Goal: Task Accomplishment & Management: Complete application form

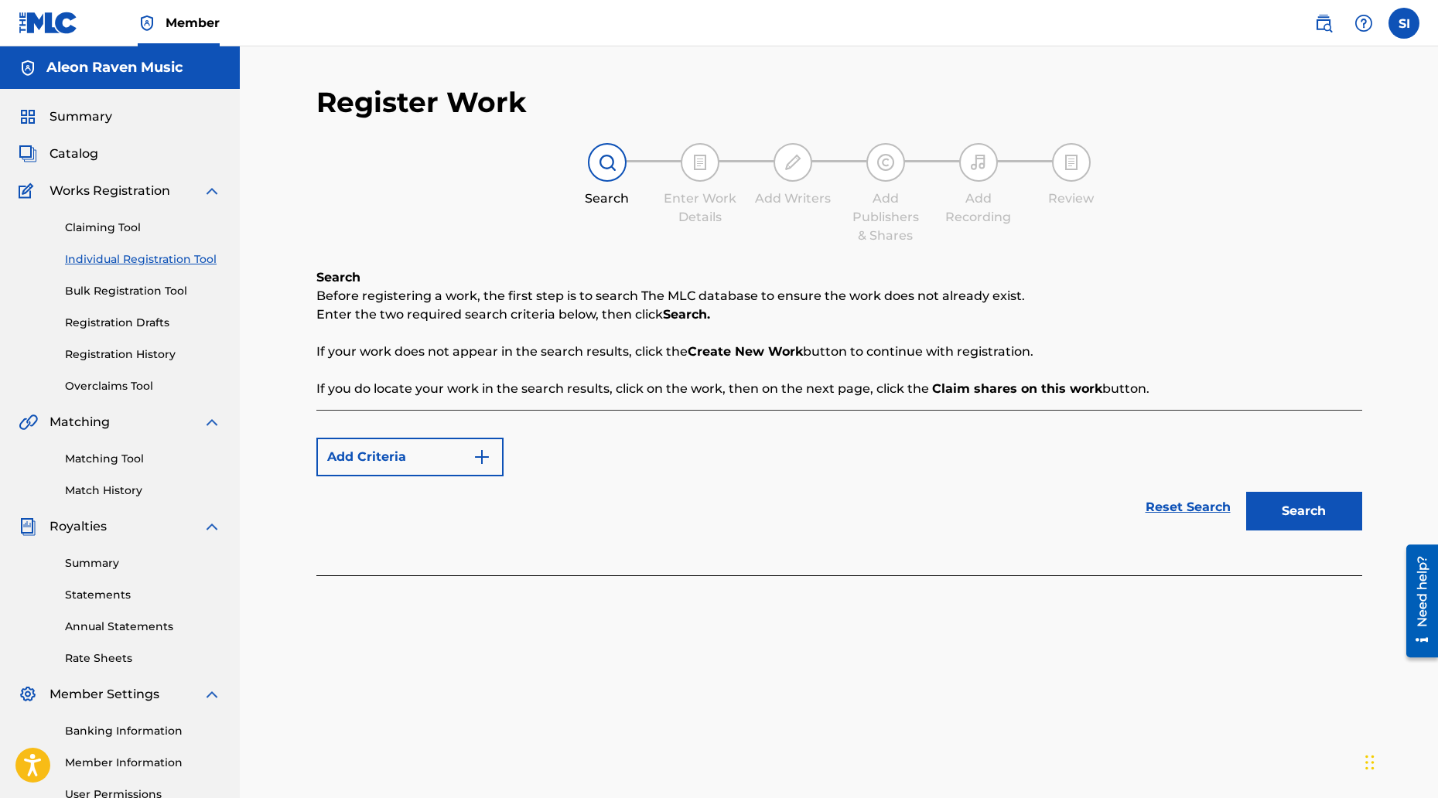
scroll to position [155, 0]
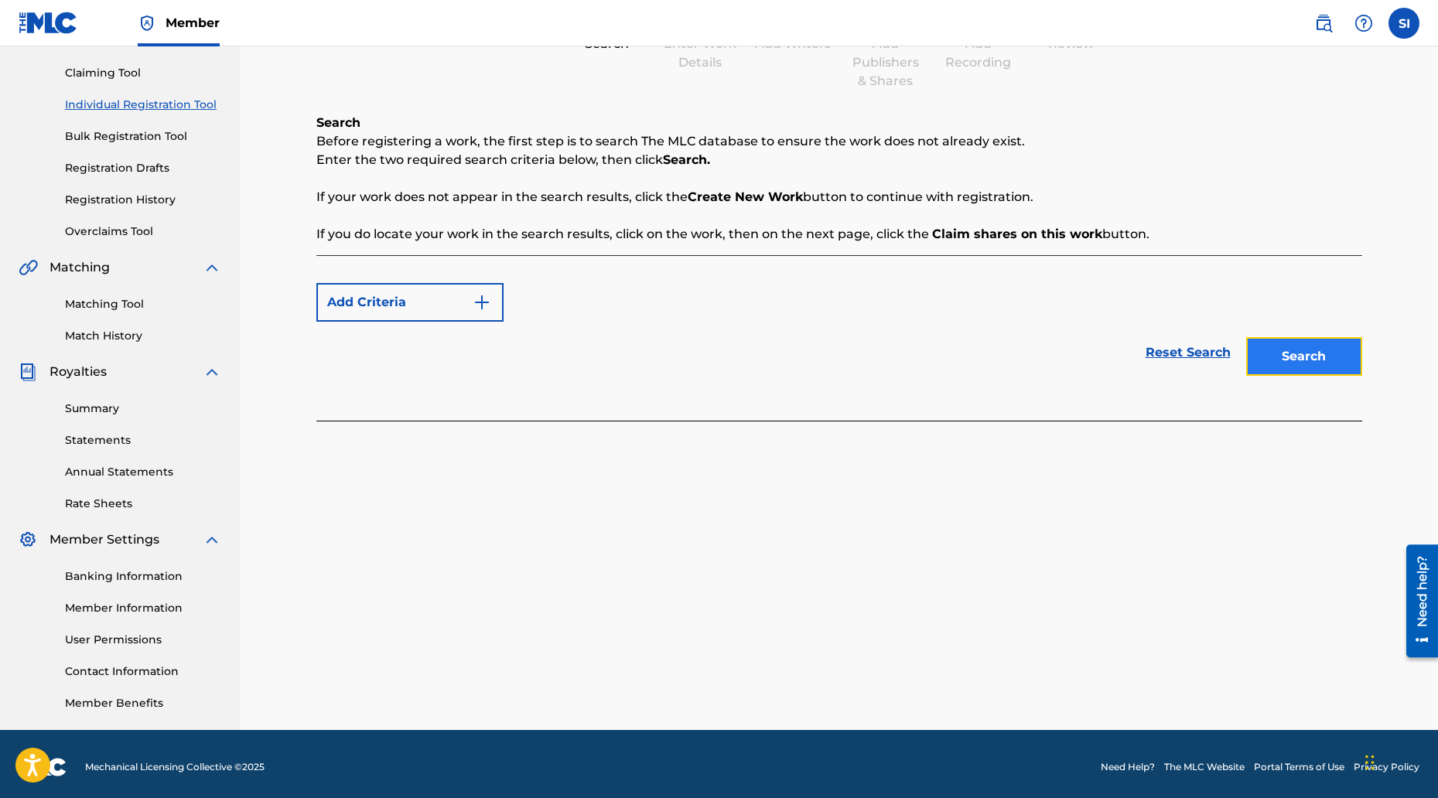
click at [1274, 357] on button "Search" at bounding box center [1304, 356] width 116 height 39
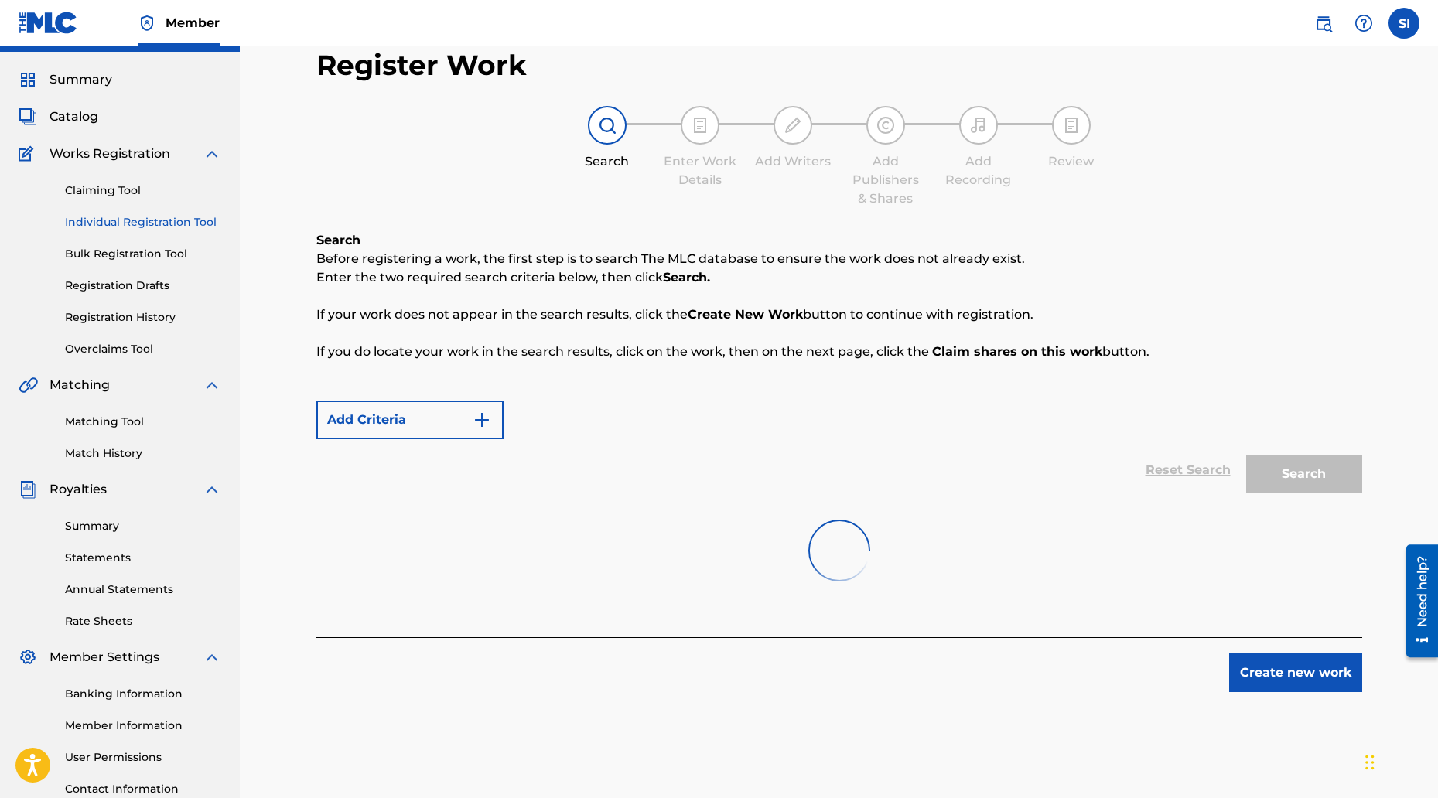
scroll to position [0, 0]
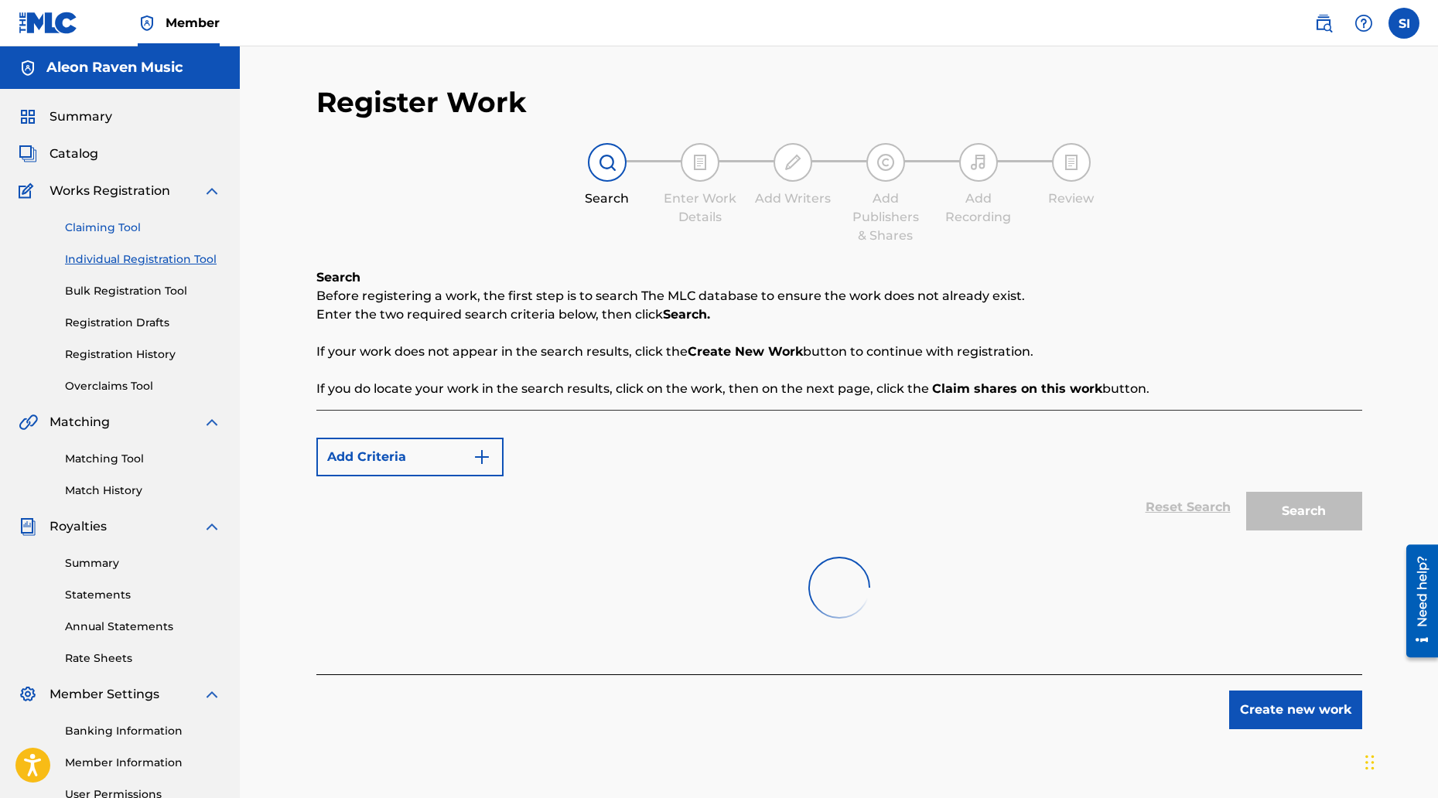
click at [125, 226] on link "Claiming Tool" at bounding box center [143, 228] width 156 height 16
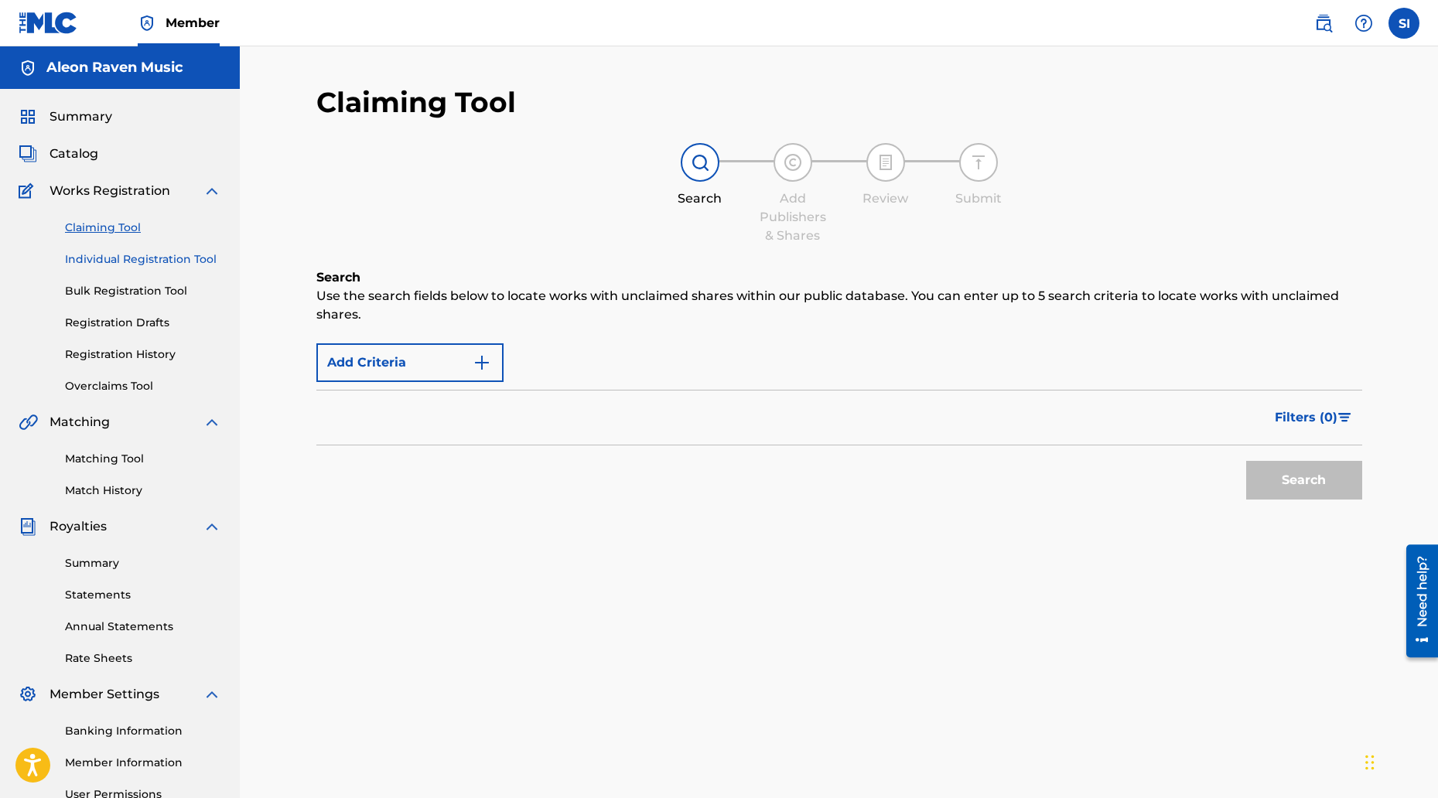
click at [120, 264] on link "Individual Registration Tool" at bounding box center [143, 259] width 156 height 16
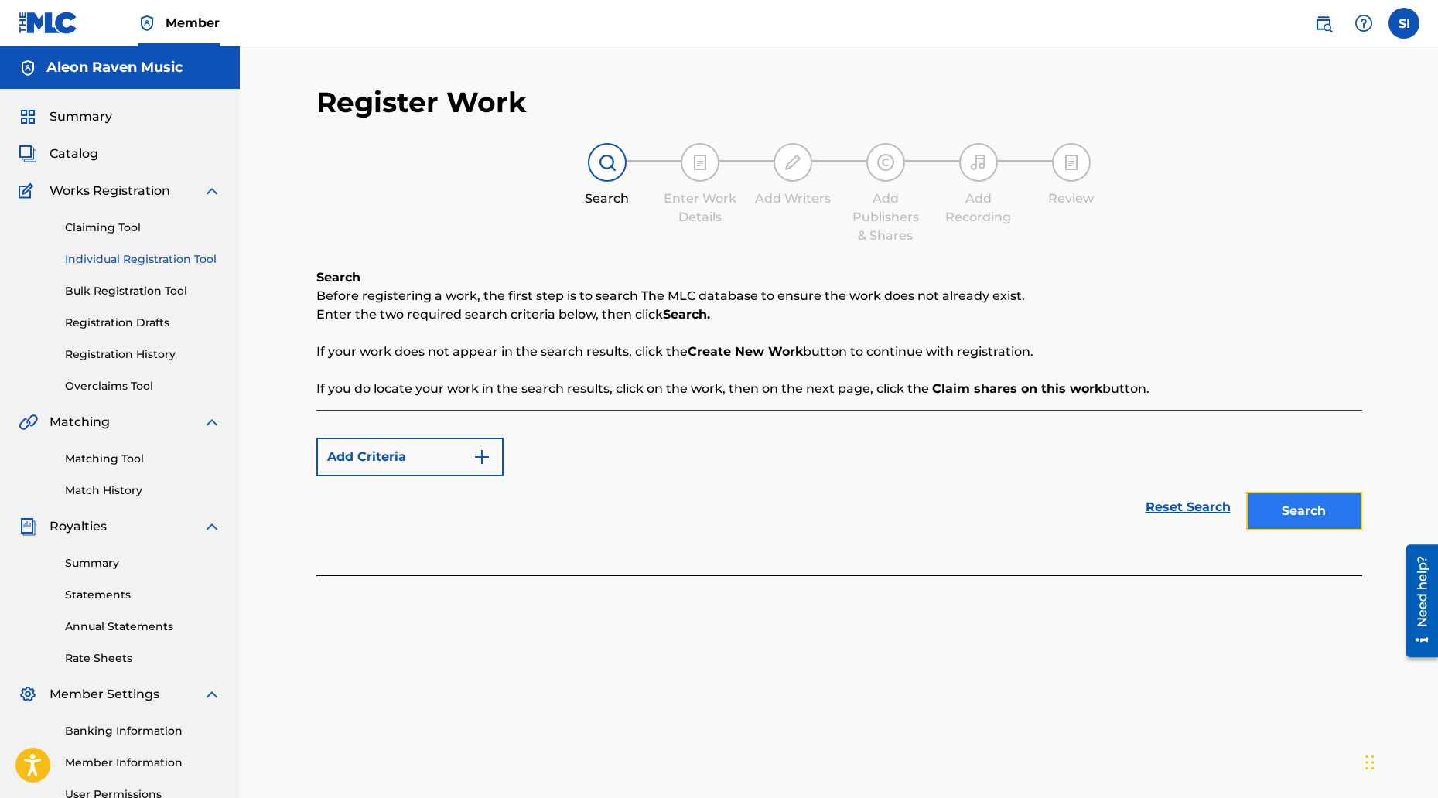
click at [1327, 528] on button "Search" at bounding box center [1304, 511] width 116 height 39
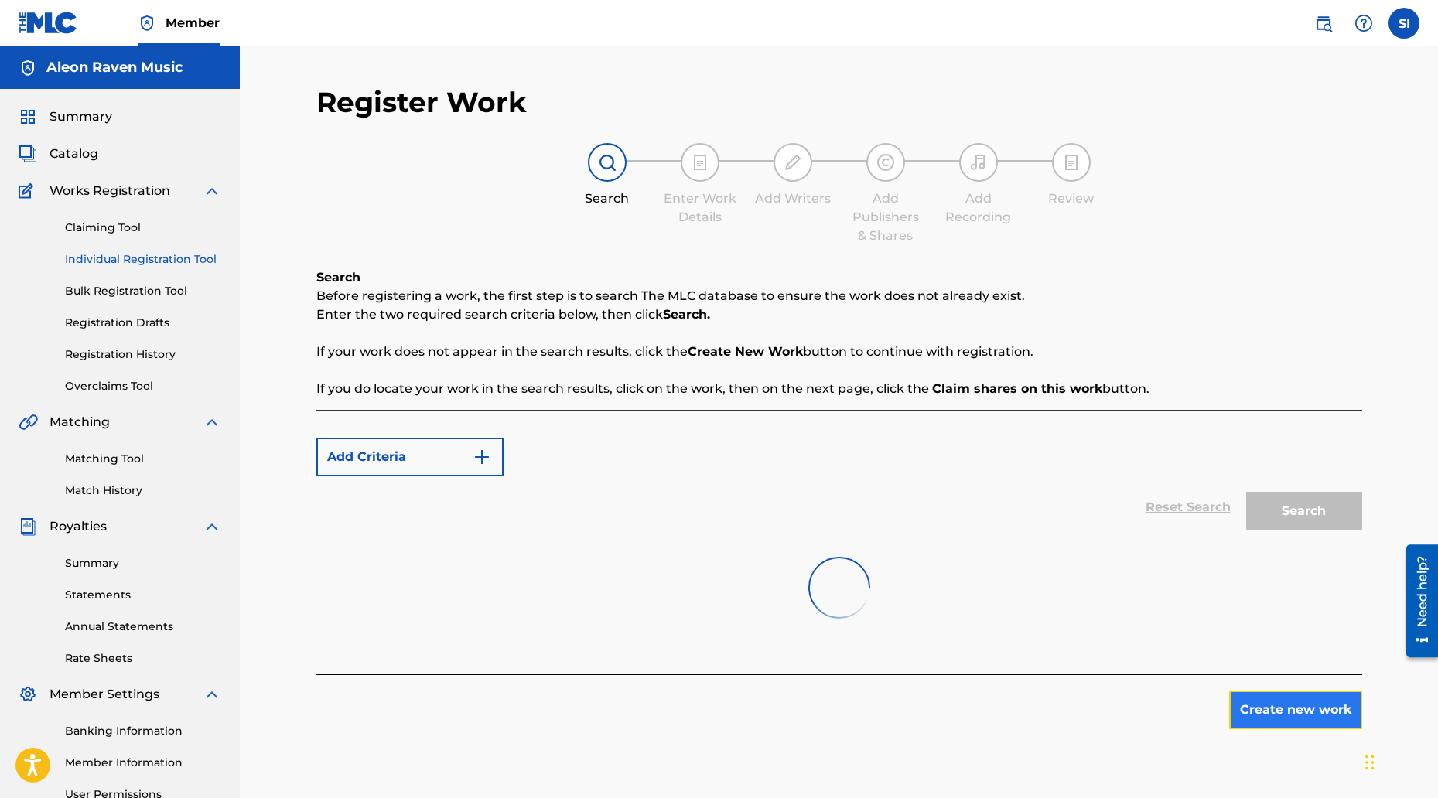
click at [1322, 711] on button "Create new work" at bounding box center [1295, 710] width 133 height 39
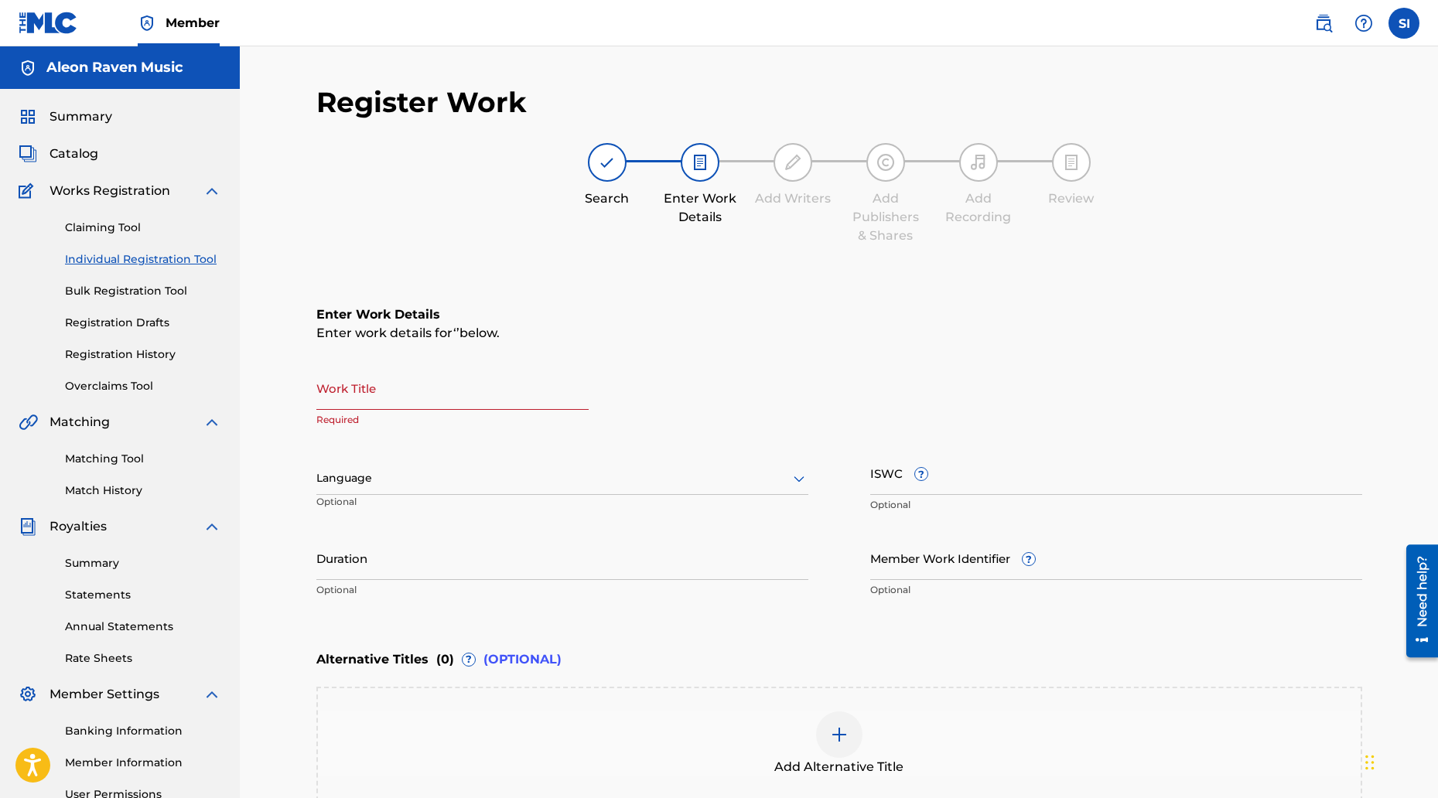
click at [359, 383] on input "Work Title" at bounding box center [452, 388] width 272 height 44
type input "I See Something Far Away"
click at [377, 482] on div at bounding box center [562, 478] width 492 height 19
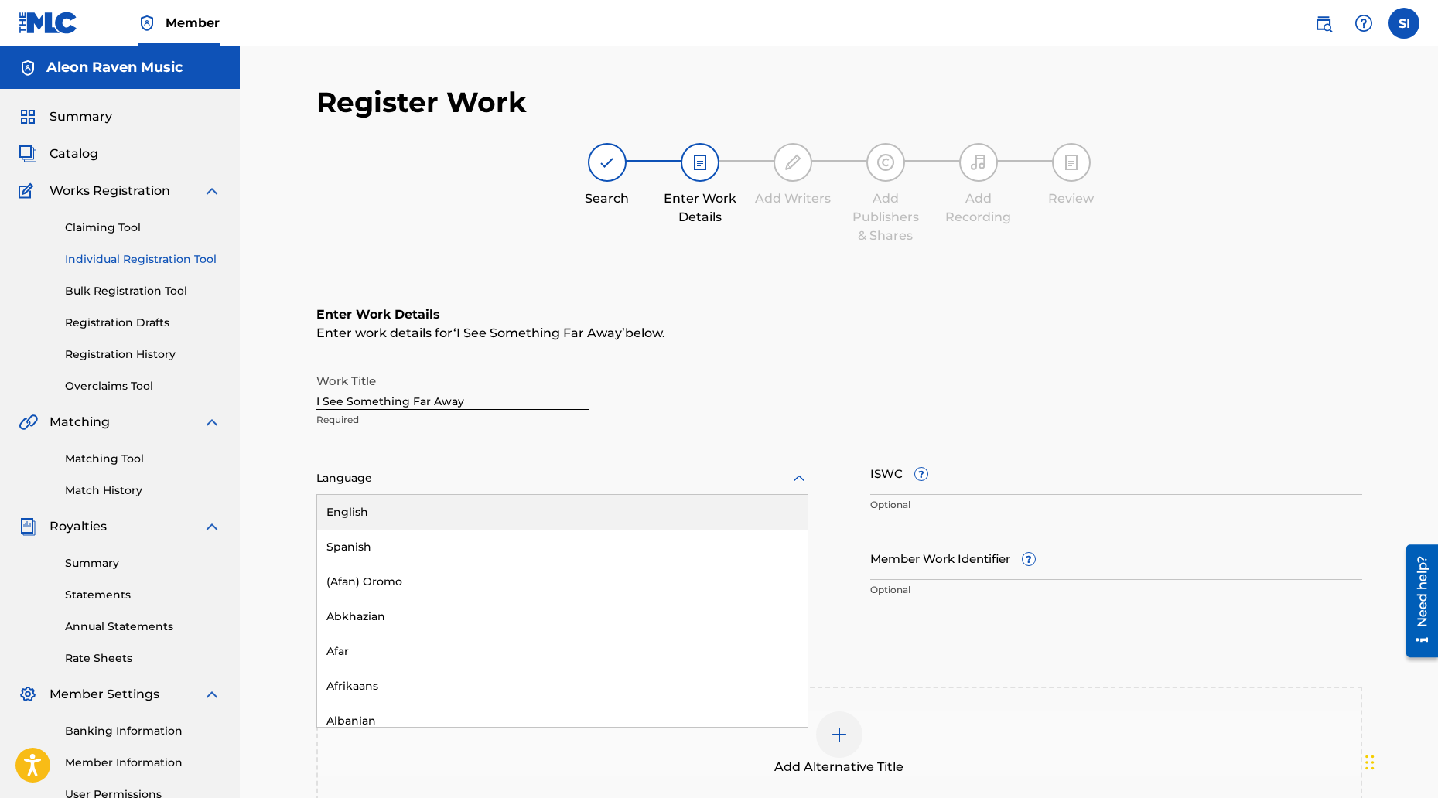
click at [374, 511] on div "English" at bounding box center [562, 512] width 491 height 35
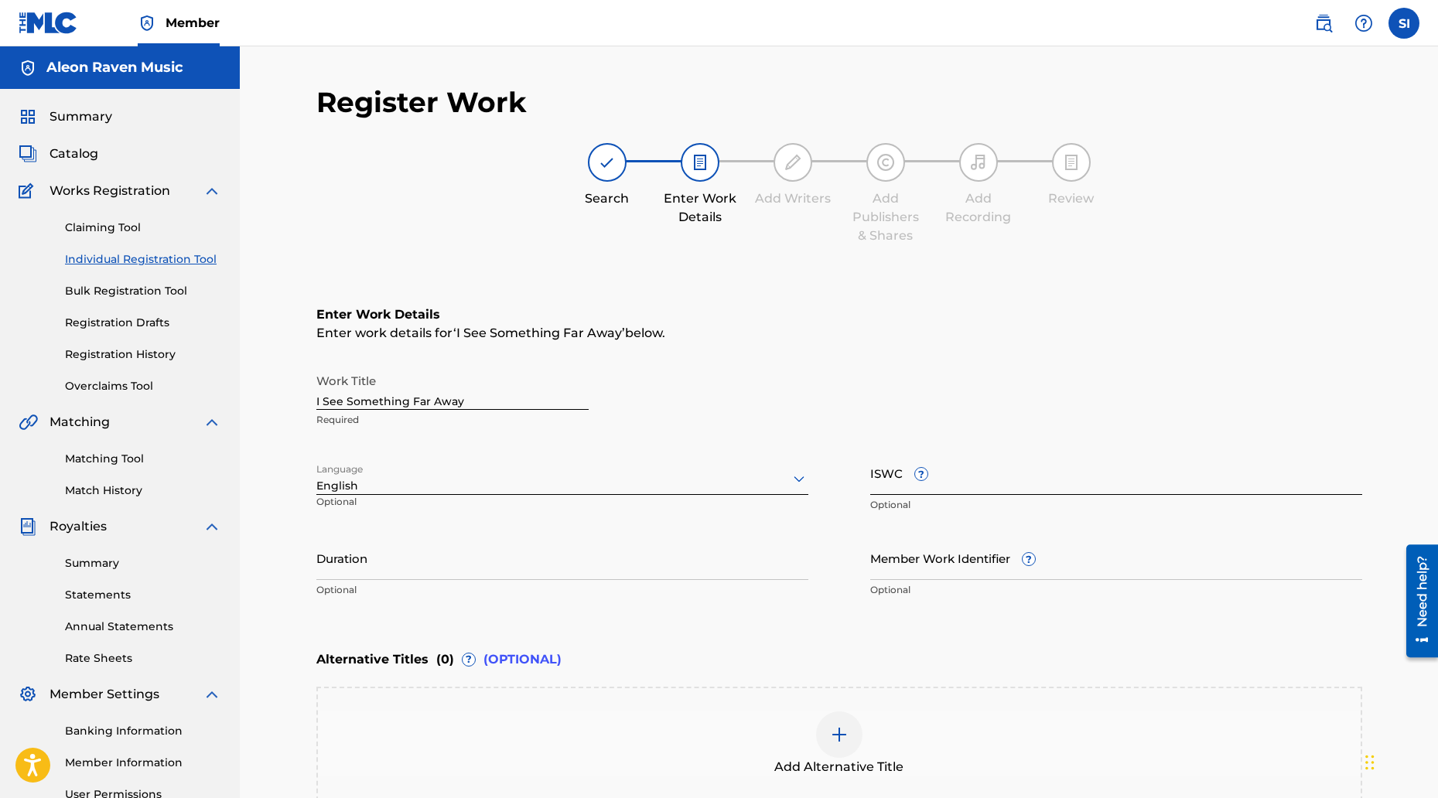
click at [890, 483] on input "ISWC ?" at bounding box center [1116, 473] width 492 height 44
paste input "T3350380615"
type input "T3350380615"
click at [388, 574] on input "Duration" at bounding box center [562, 558] width 492 height 44
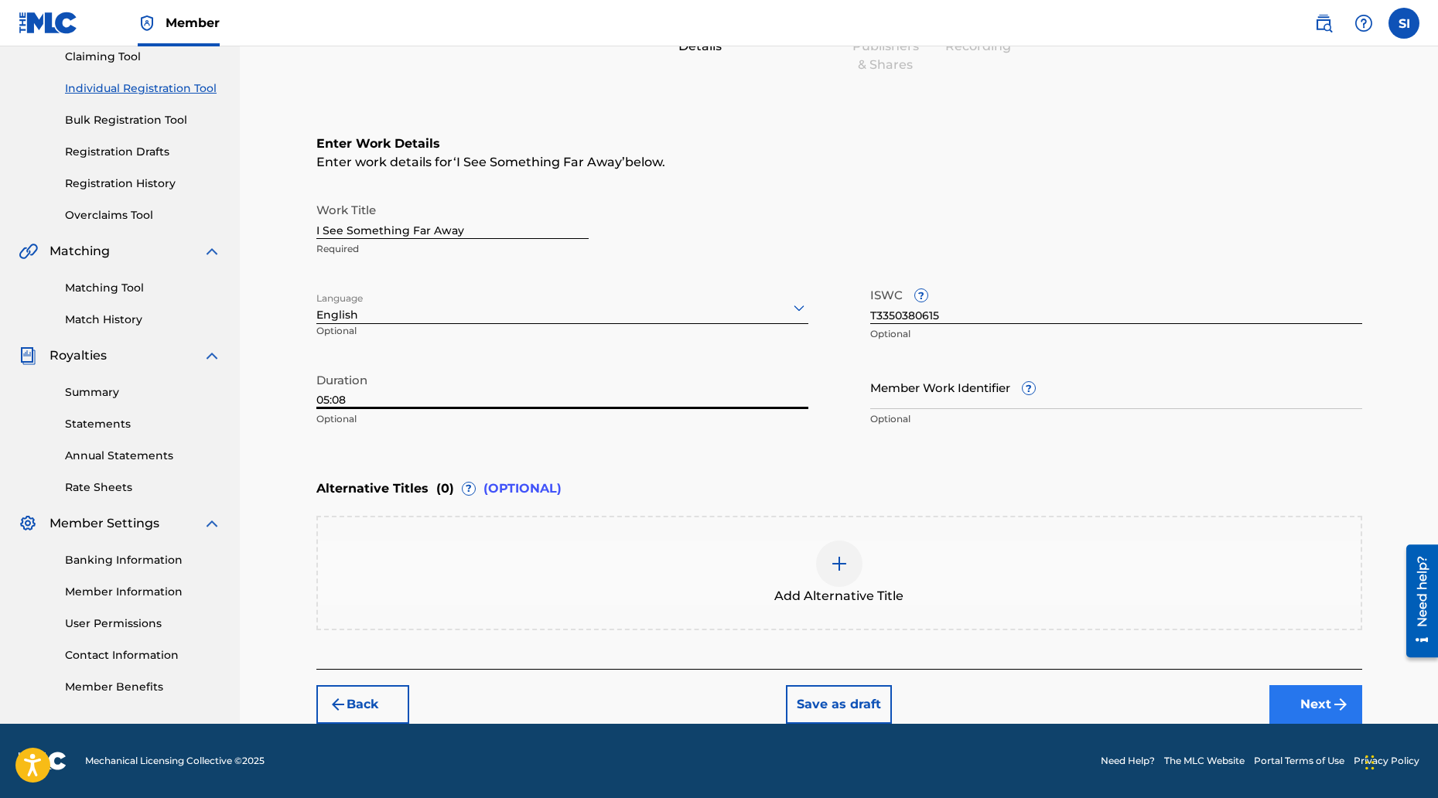
type input "05:08"
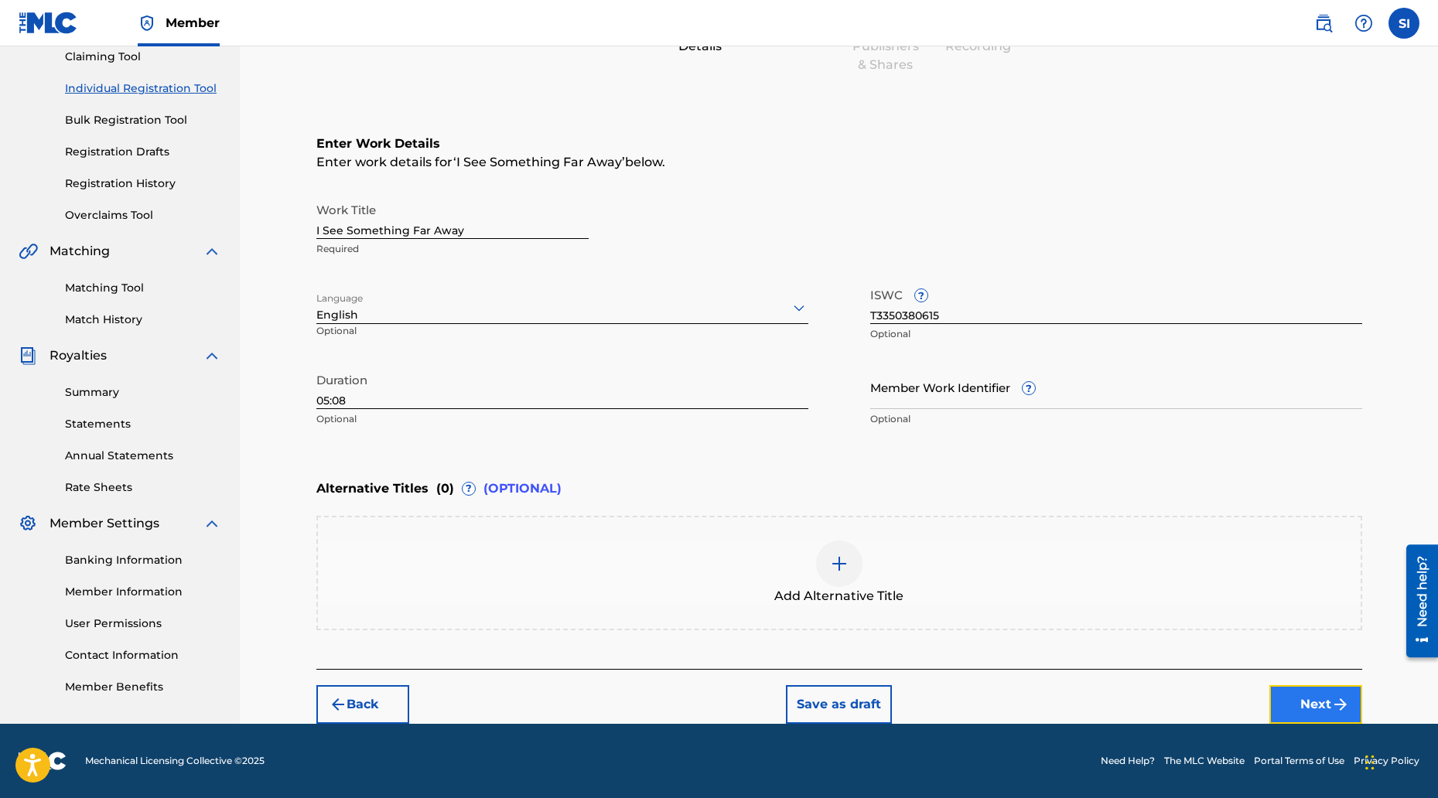
click at [1291, 701] on button "Next" at bounding box center [1316, 704] width 93 height 39
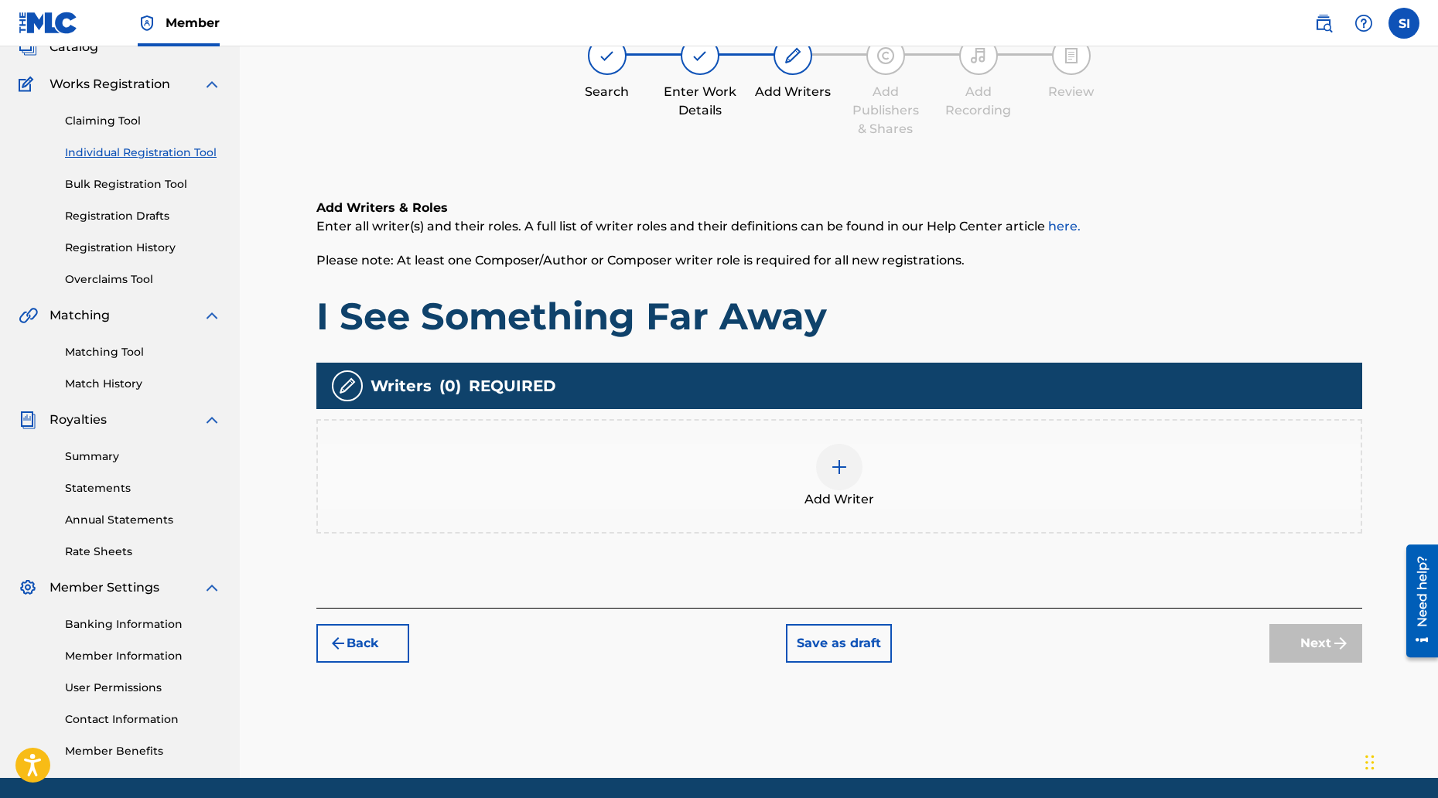
scroll to position [70, 0]
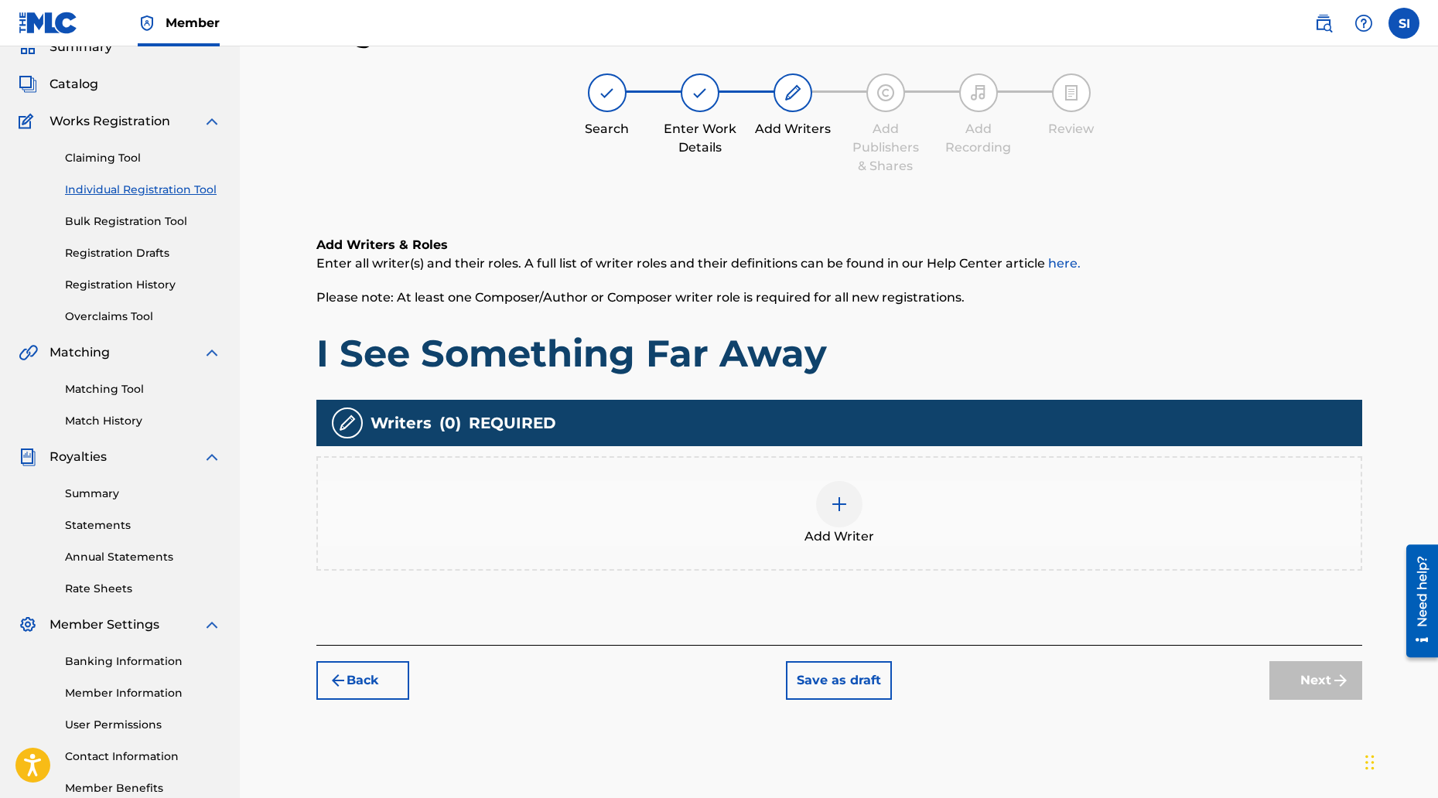
click at [804, 510] on div "Add Writer" at bounding box center [839, 513] width 1043 height 65
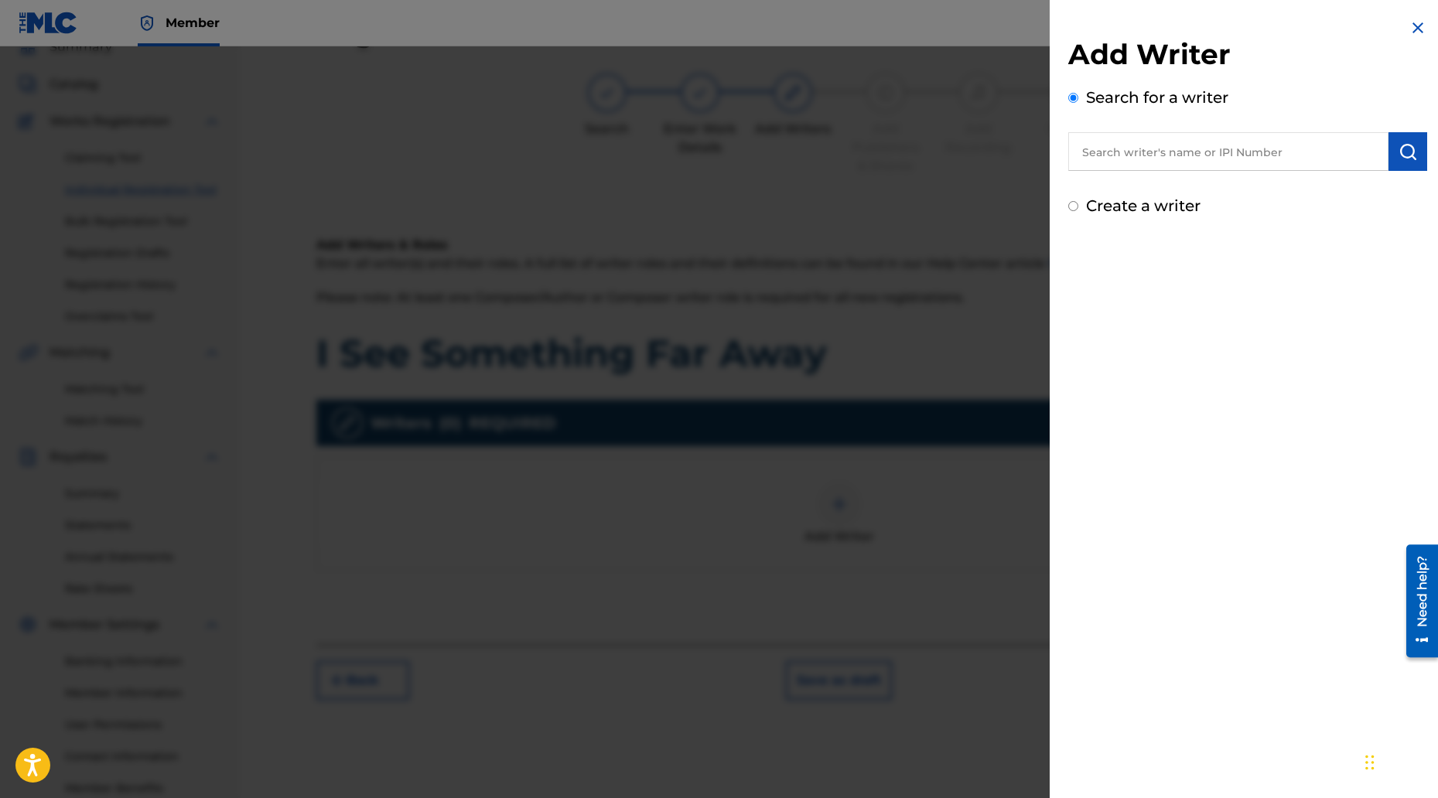
click at [1103, 156] on input "text" at bounding box center [1228, 151] width 320 height 39
click at [1117, 183] on span at bounding box center [1118, 186] width 3 height 15
type input "[PERSON_NAME]"
click at [1400, 144] on img "submit" at bounding box center [1408, 151] width 19 height 19
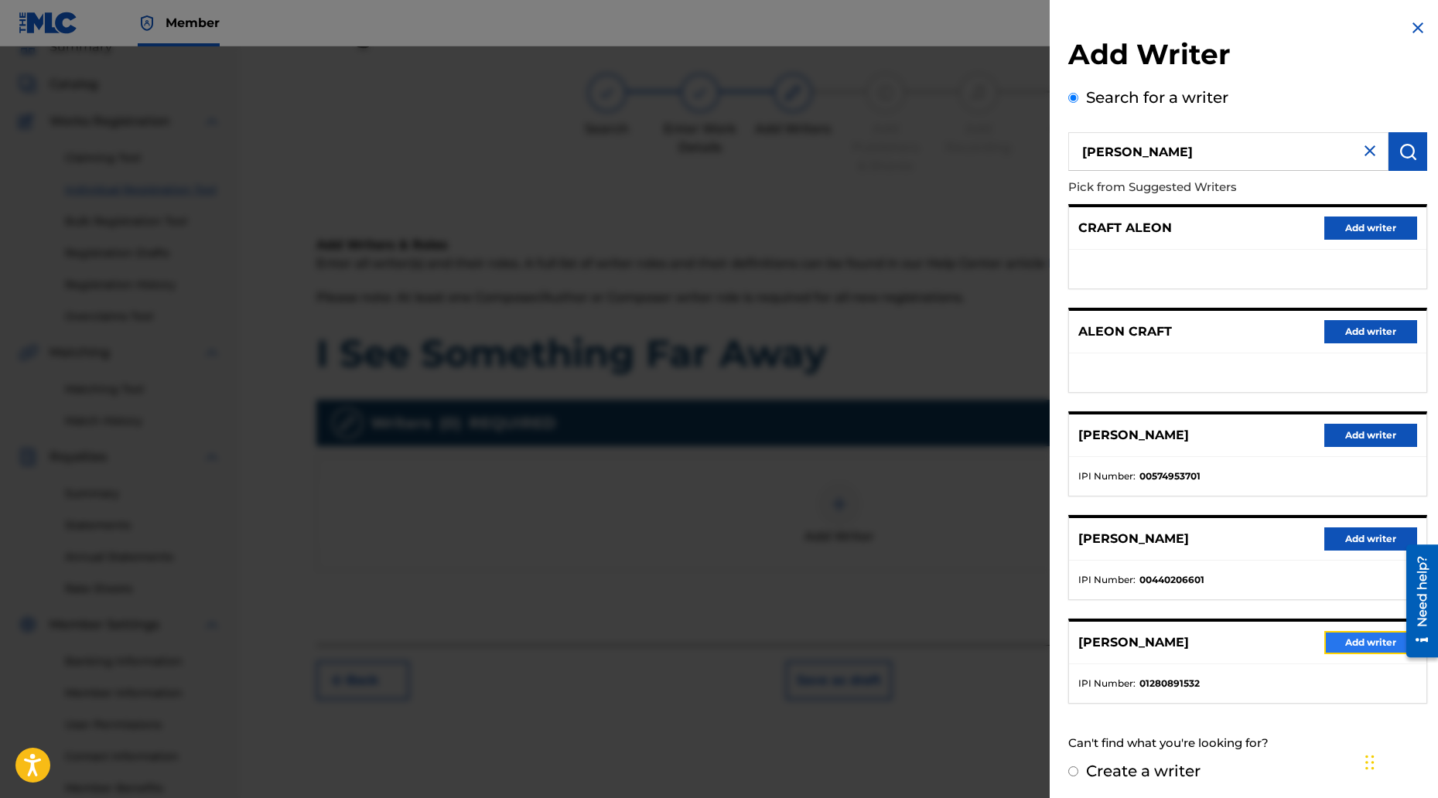
click at [1341, 641] on button "Add writer" at bounding box center [1371, 642] width 93 height 23
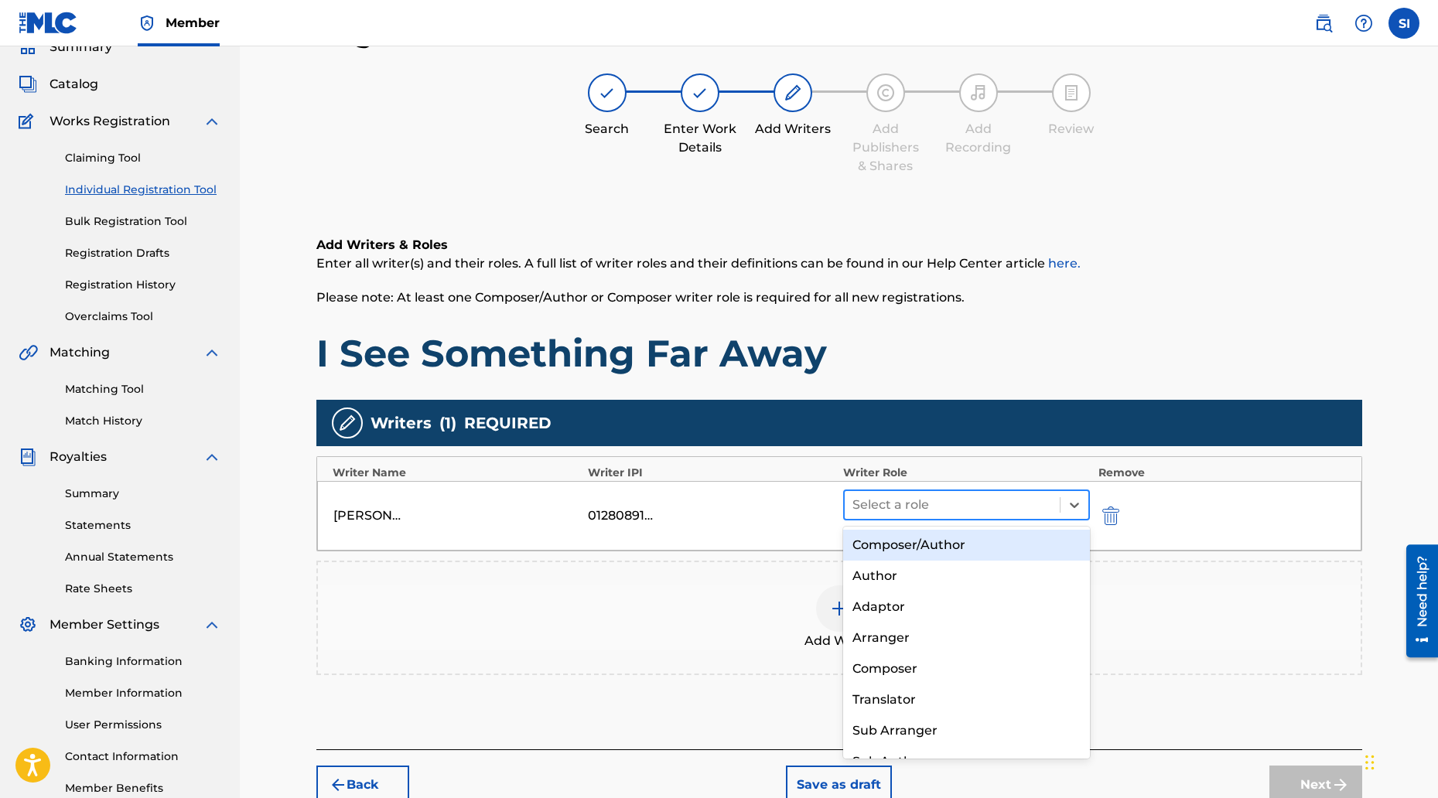
click at [909, 502] on div at bounding box center [953, 505] width 200 height 22
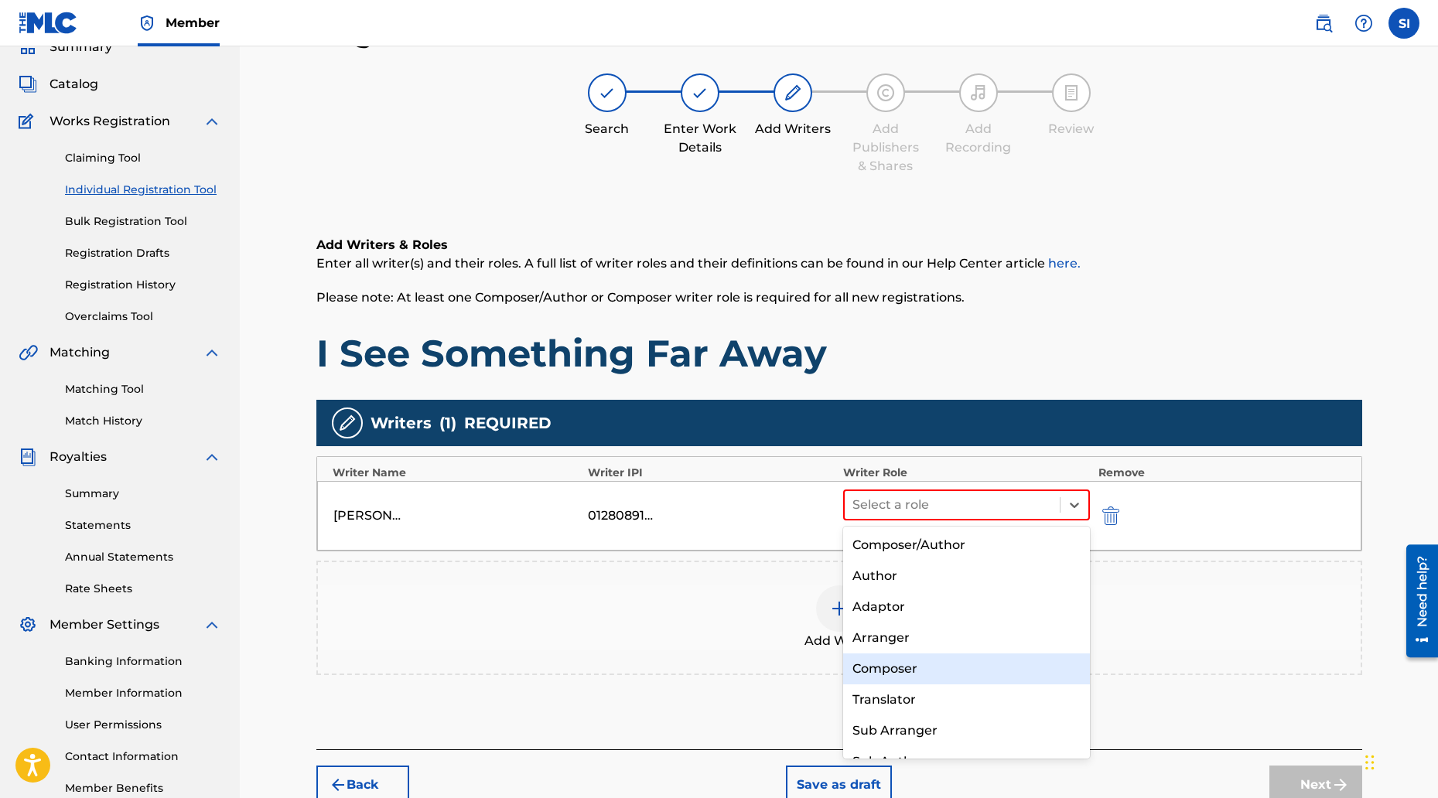
click at [903, 660] on div "Composer" at bounding box center [967, 669] width 248 height 31
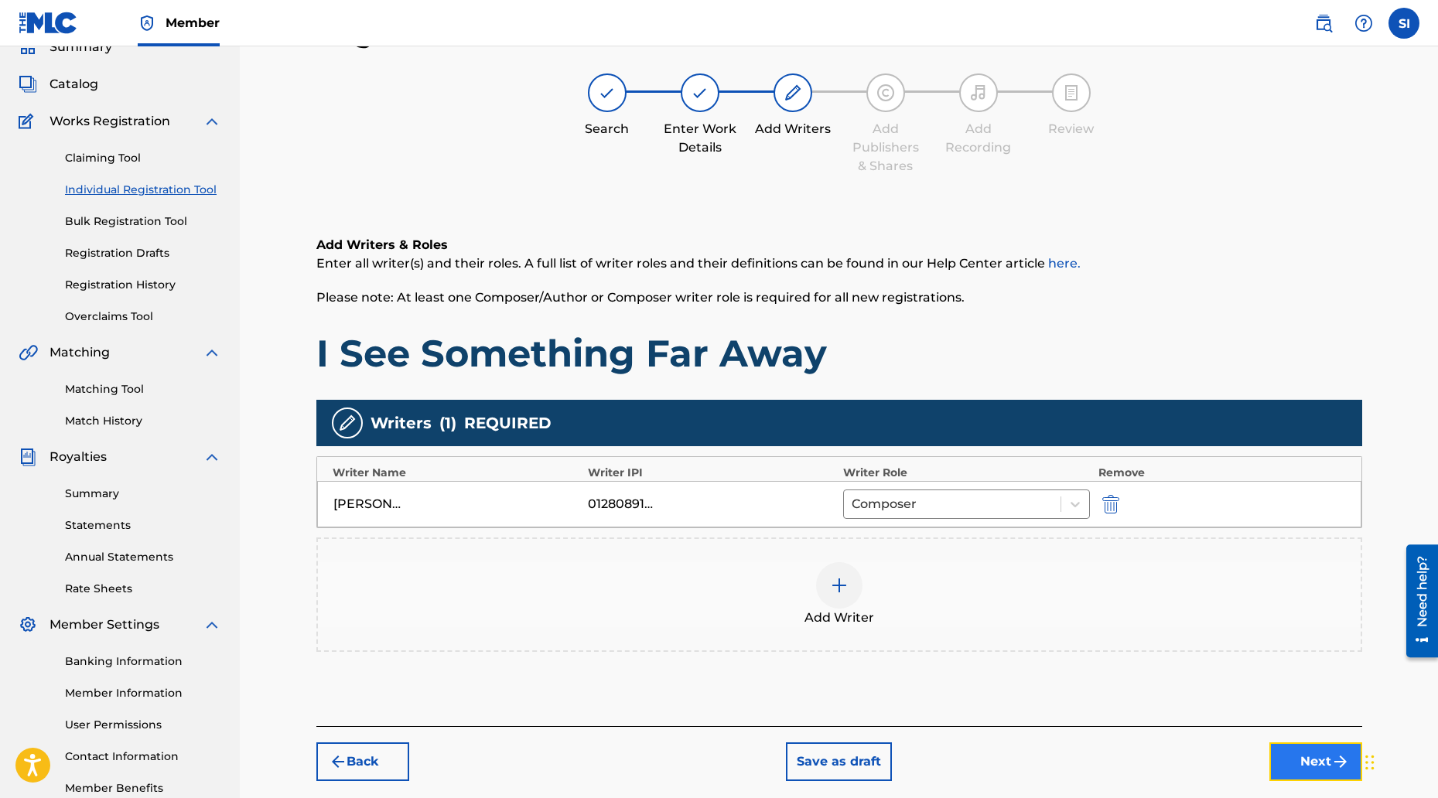
click at [1302, 768] on button "Next" at bounding box center [1316, 762] width 93 height 39
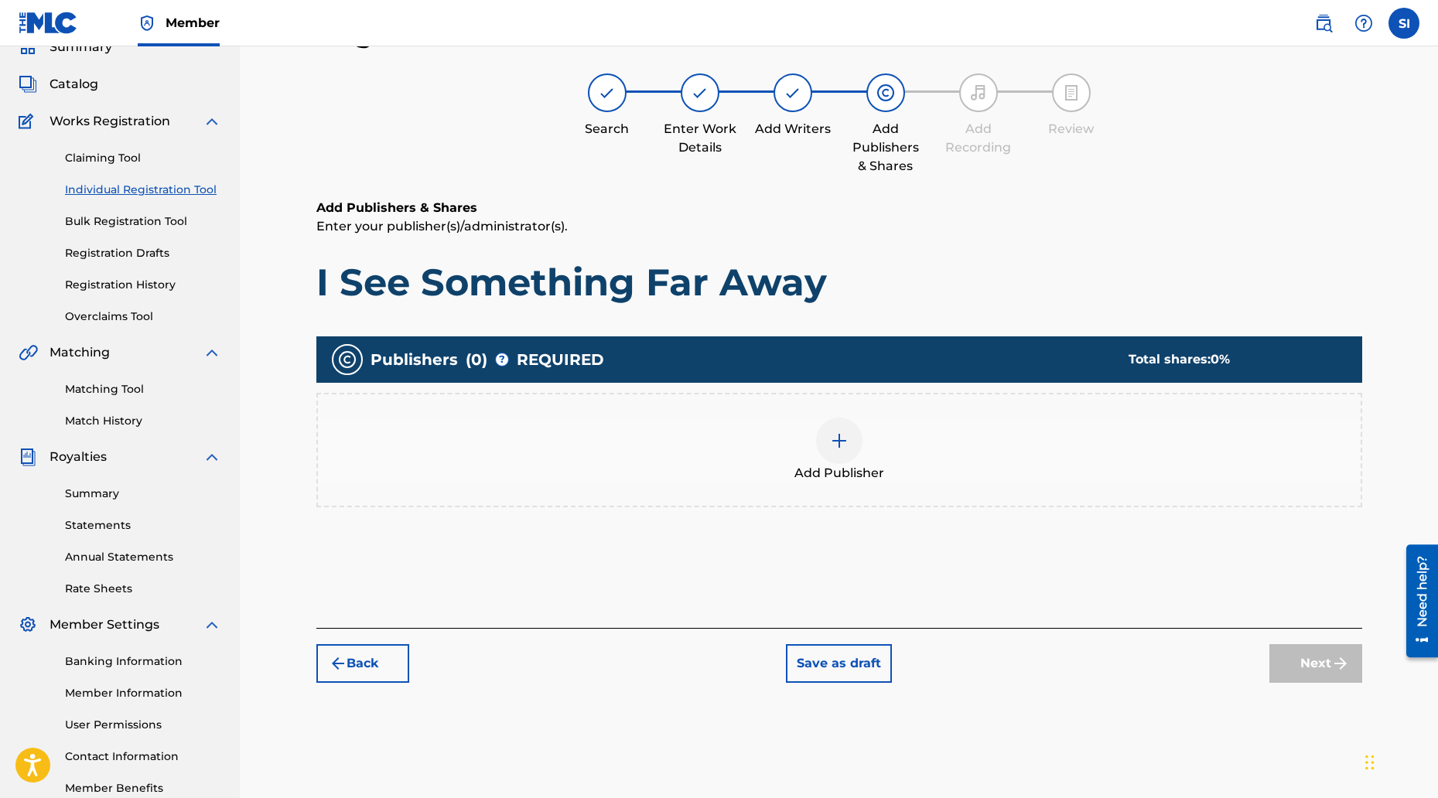
click at [830, 435] on img at bounding box center [839, 441] width 19 height 19
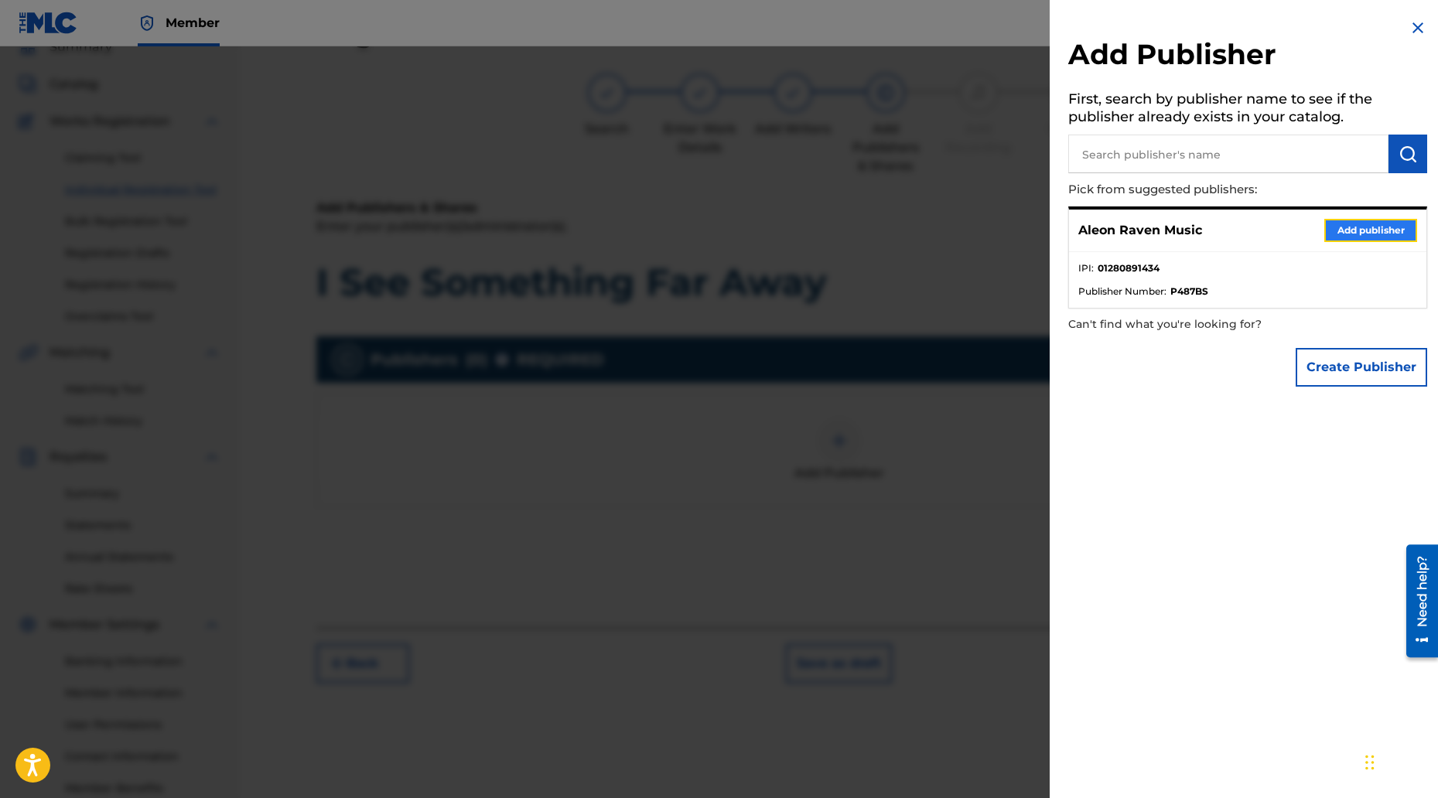
click at [1341, 238] on button "Add publisher" at bounding box center [1371, 230] width 93 height 23
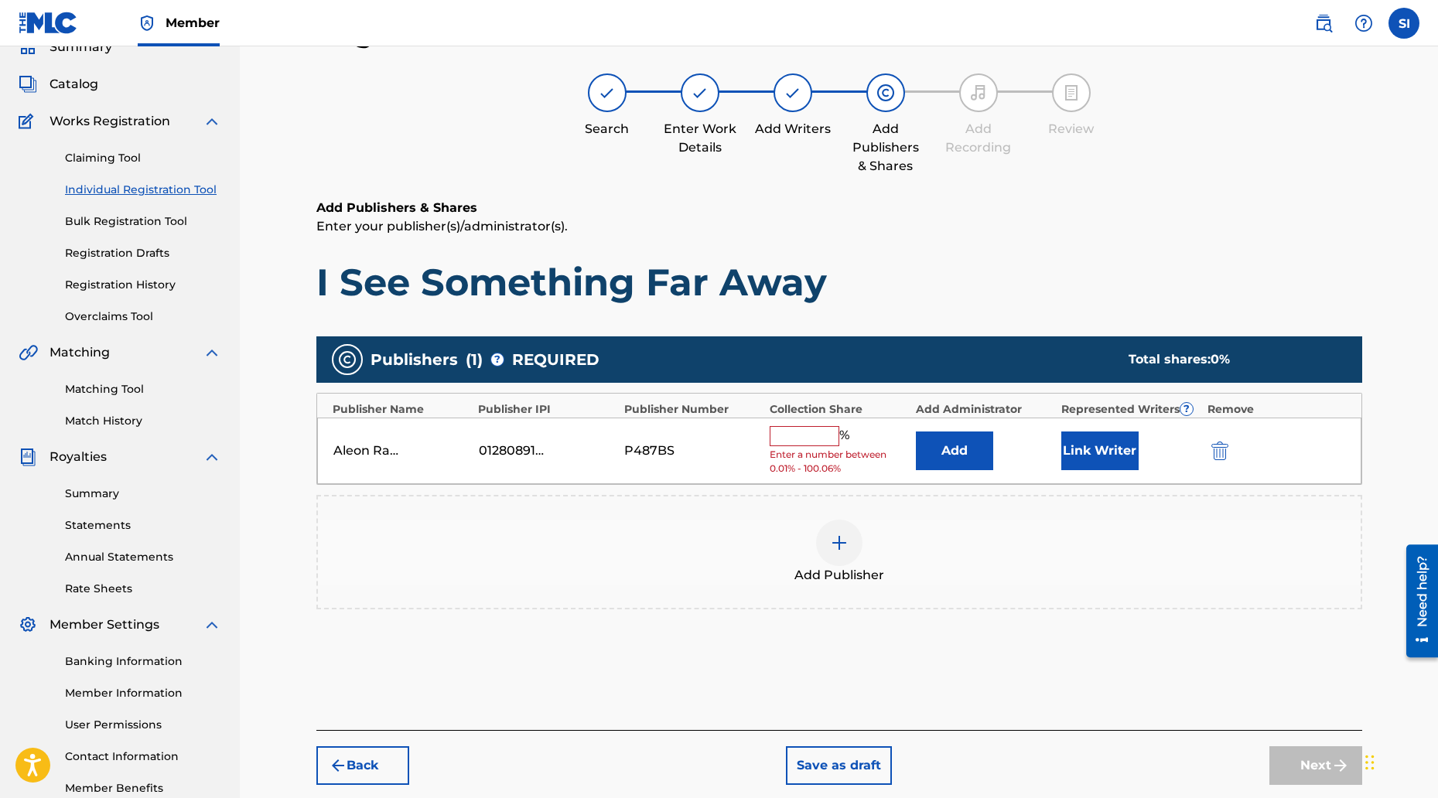
click at [799, 443] on input "text" at bounding box center [805, 436] width 70 height 20
type input "100"
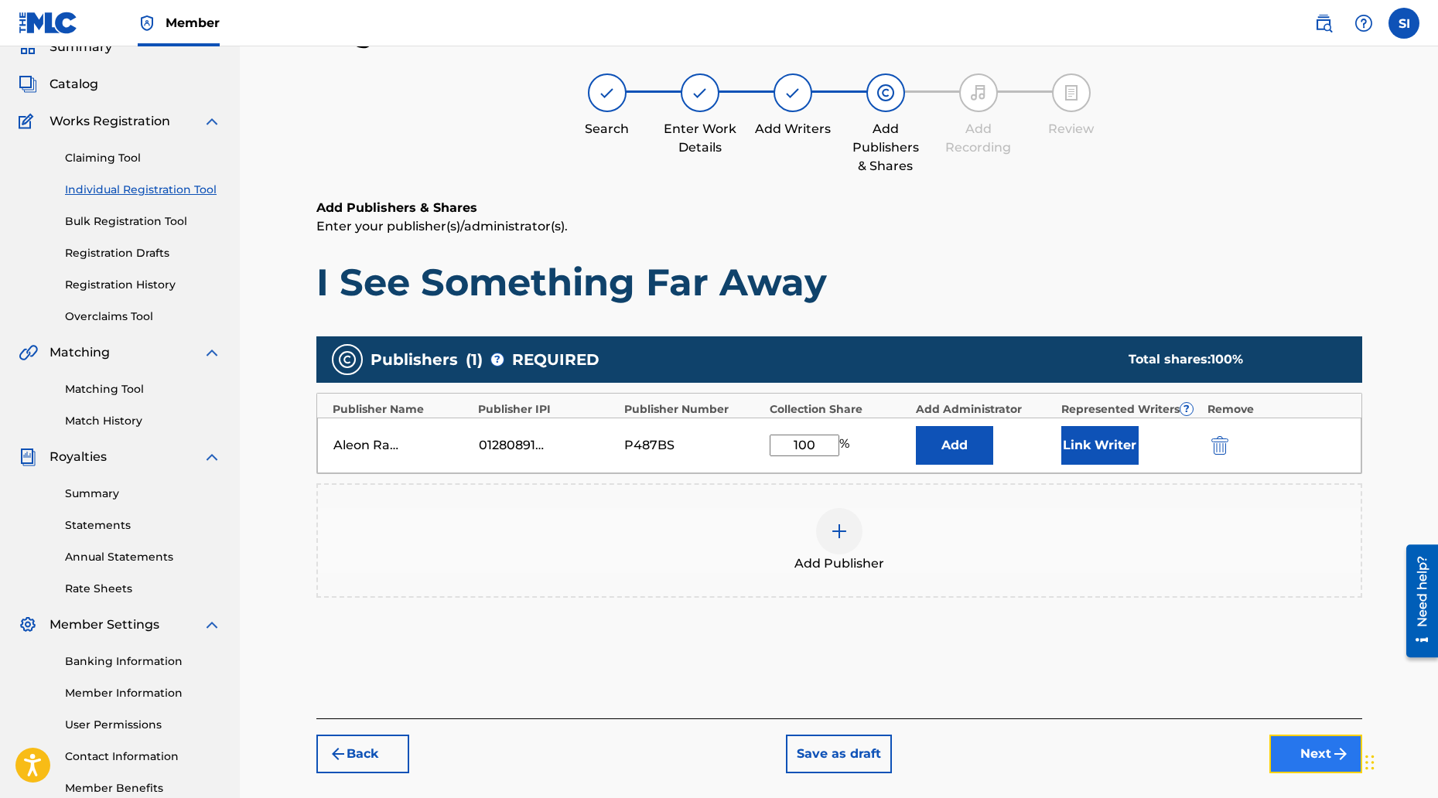
click at [1304, 759] on button "Next" at bounding box center [1316, 754] width 93 height 39
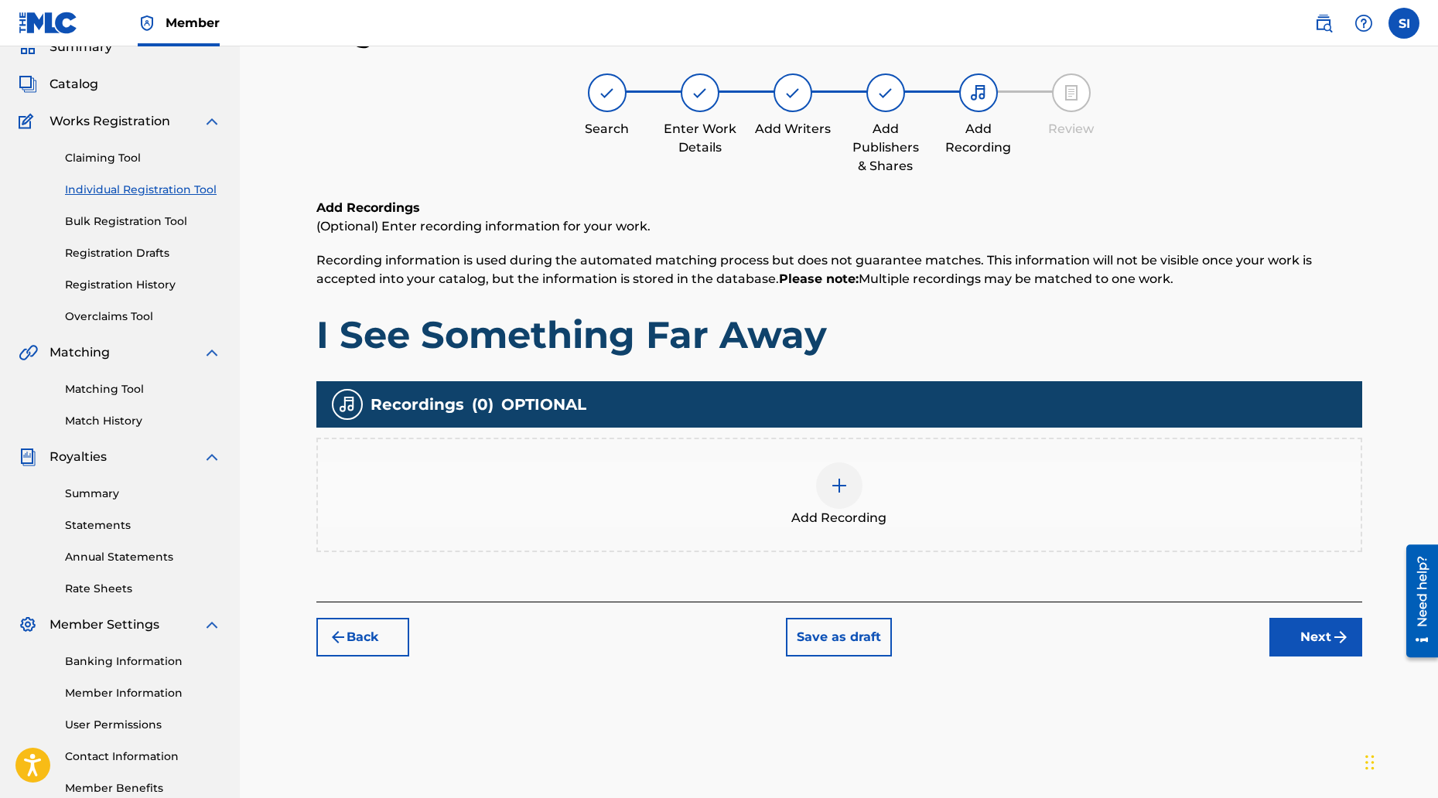
click at [822, 484] on div at bounding box center [839, 486] width 46 height 46
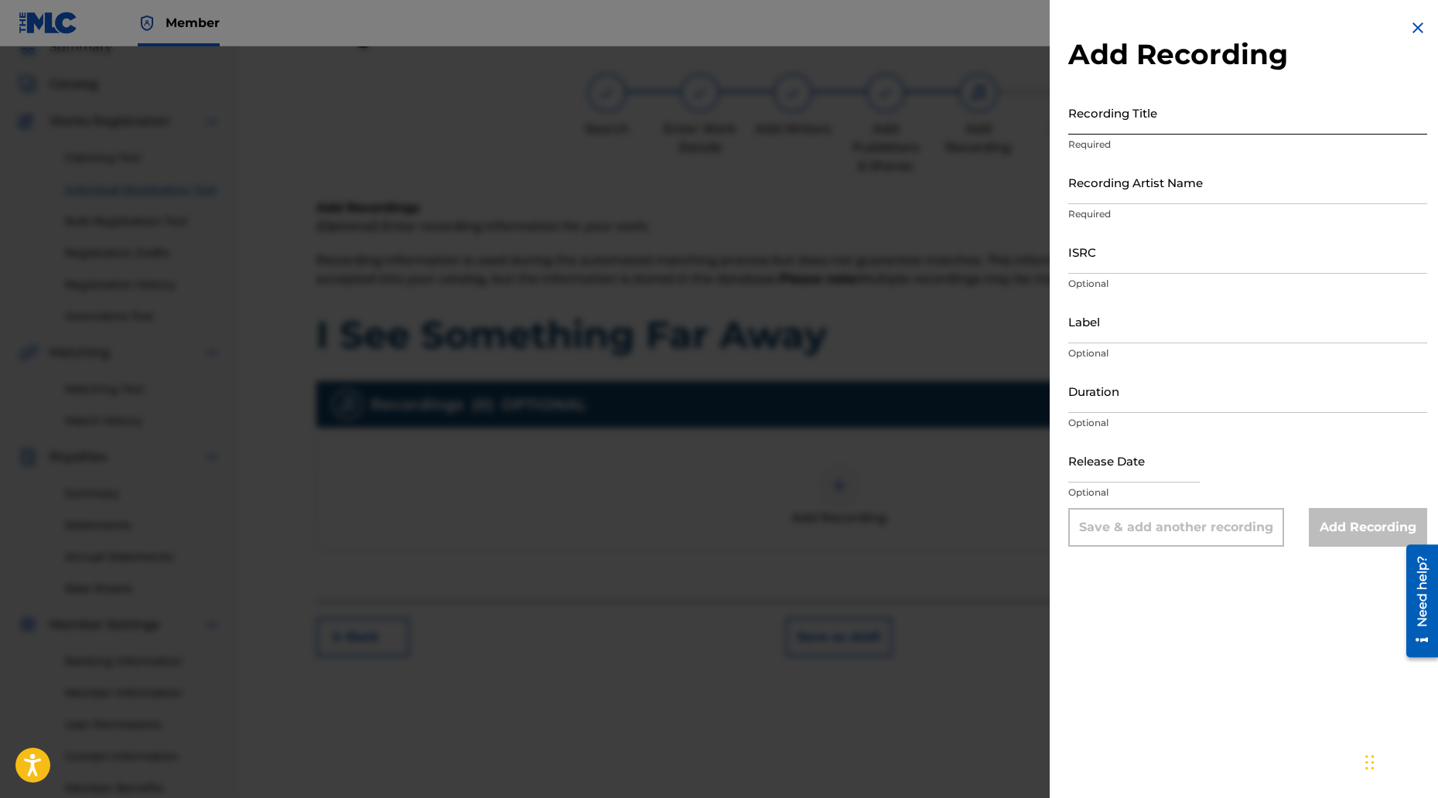
click at [1137, 109] on input "Recording Title" at bounding box center [1247, 113] width 359 height 44
type input "I See Something Far Away"
click at [1122, 176] on input "Recording Artist Name" at bounding box center [1247, 182] width 359 height 44
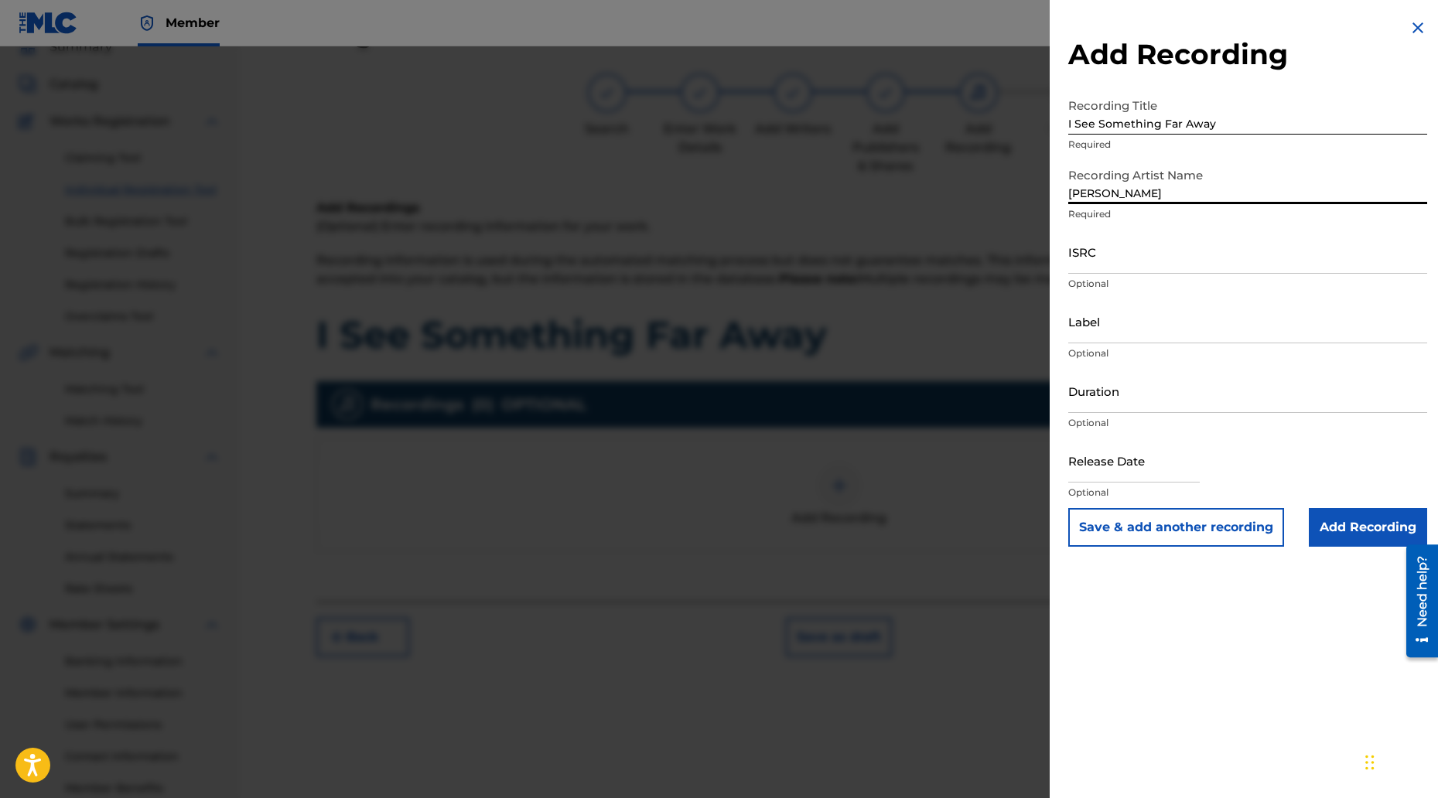
type input "[PERSON_NAME]"
click at [1087, 262] on input "ISRC" at bounding box center [1247, 252] width 359 height 44
paste input "CBEYJ2546831"
type input "CBEYJ2546831"
click at [1096, 328] on input "Label" at bounding box center [1247, 321] width 359 height 44
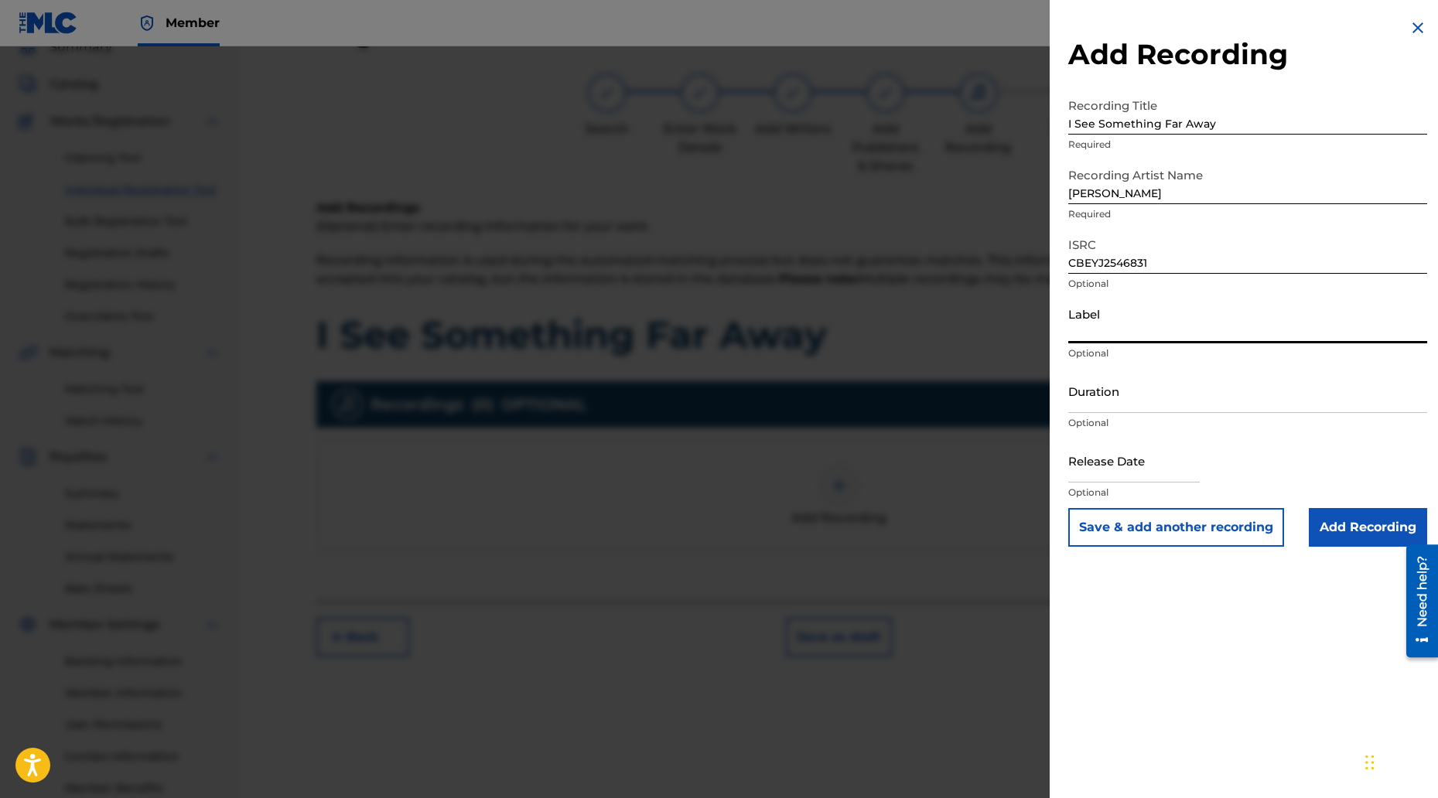
type input "[PERSON_NAME]"
click at [1113, 403] on input "Duration" at bounding box center [1247, 391] width 359 height 44
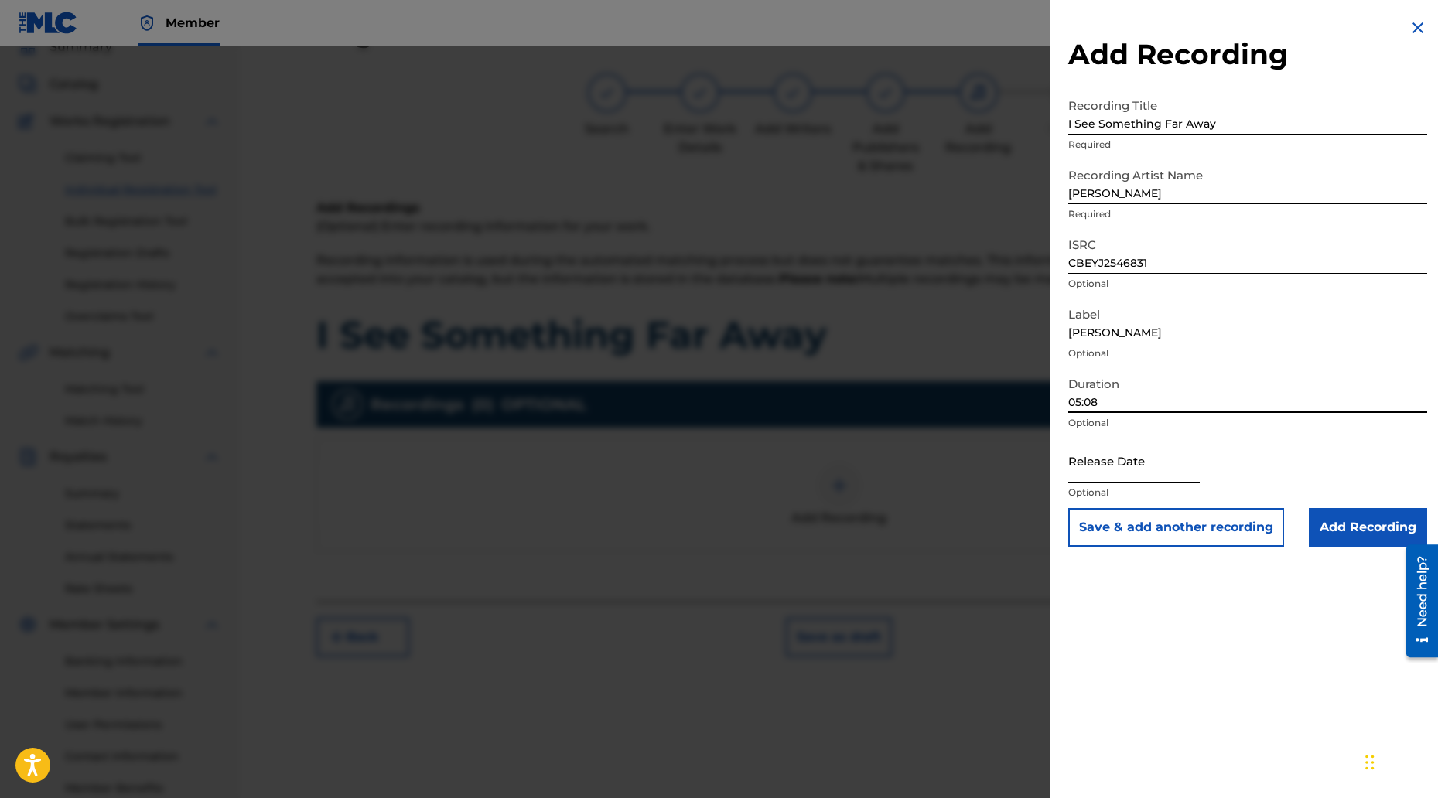
type input "05:08"
click at [1110, 467] on input "text" at bounding box center [1134, 461] width 132 height 44
select select "8"
select select "2025"
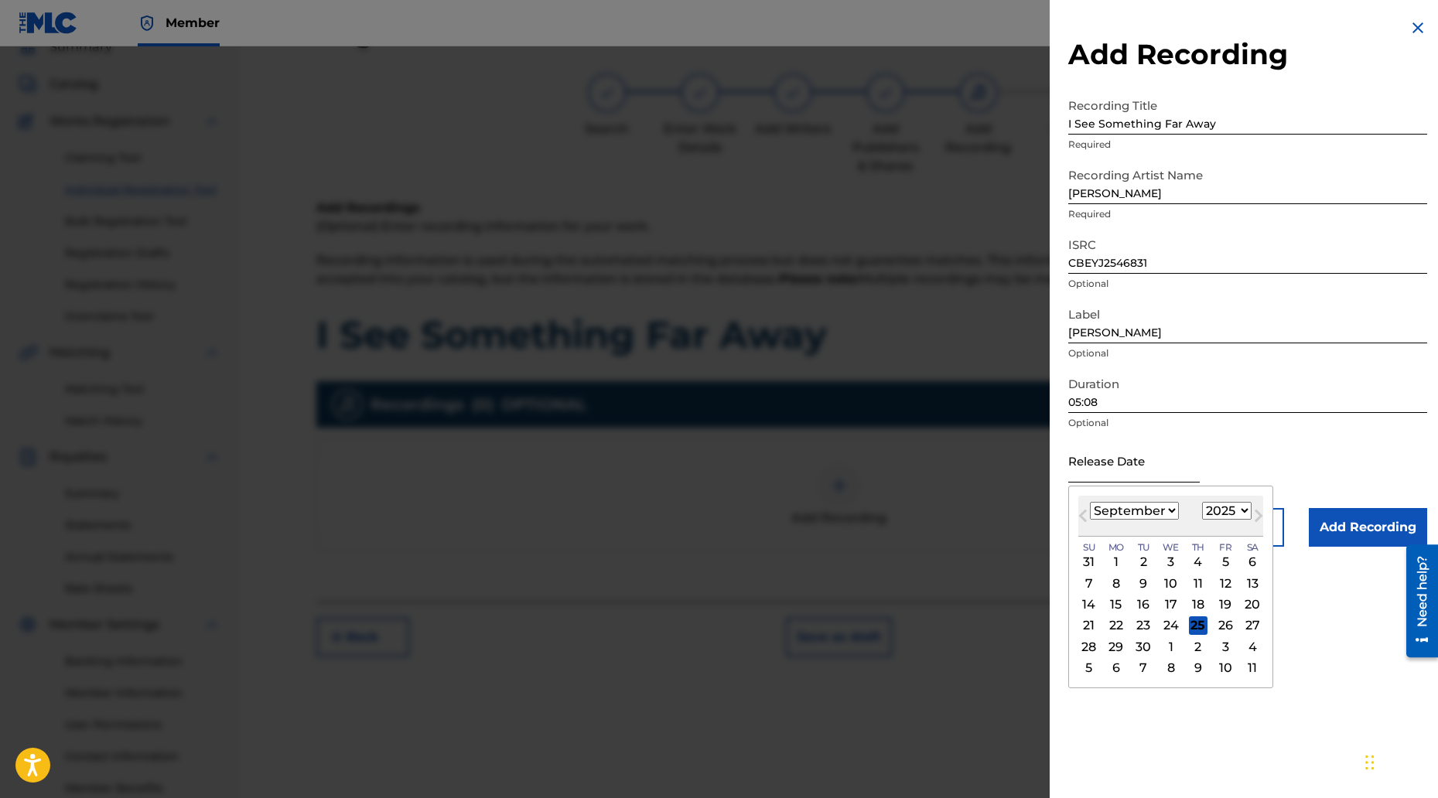
click at [1192, 467] on input "text" at bounding box center [1134, 461] width 132 height 44
click at [1079, 525] on button "Previous Month" at bounding box center [1083, 519] width 25 height 25
click at [1252, 511] on button "Next Month" at bounding box center [1258, 519] width 25 height 25
click at [1257, 511] on span "Next Month" at bounding box center [1257, 518] width 0 height 23
select select "9"
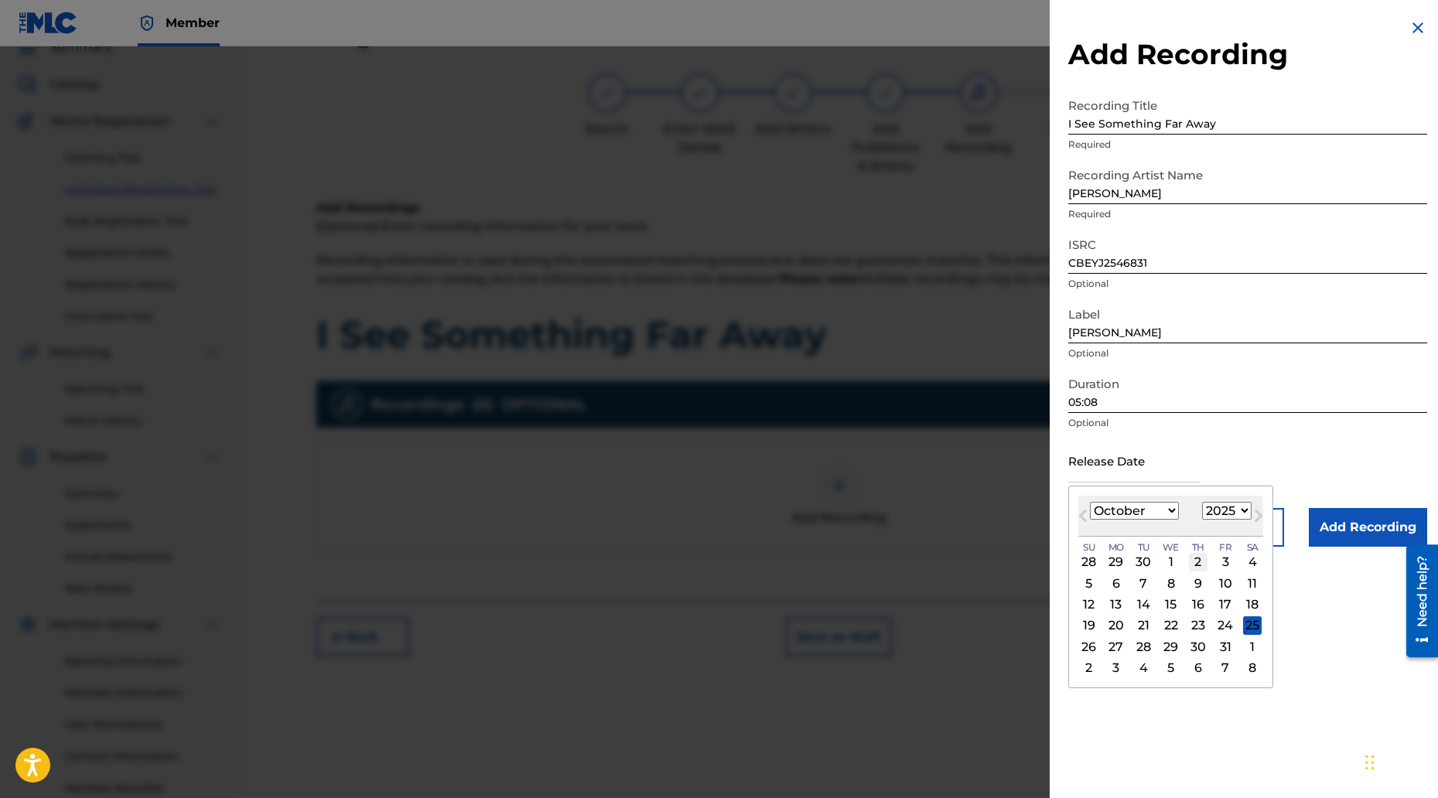
click at [1198, 559] on div "2" at bounding box center [1198, 562] width 19 height 19
type input "[DATE]"
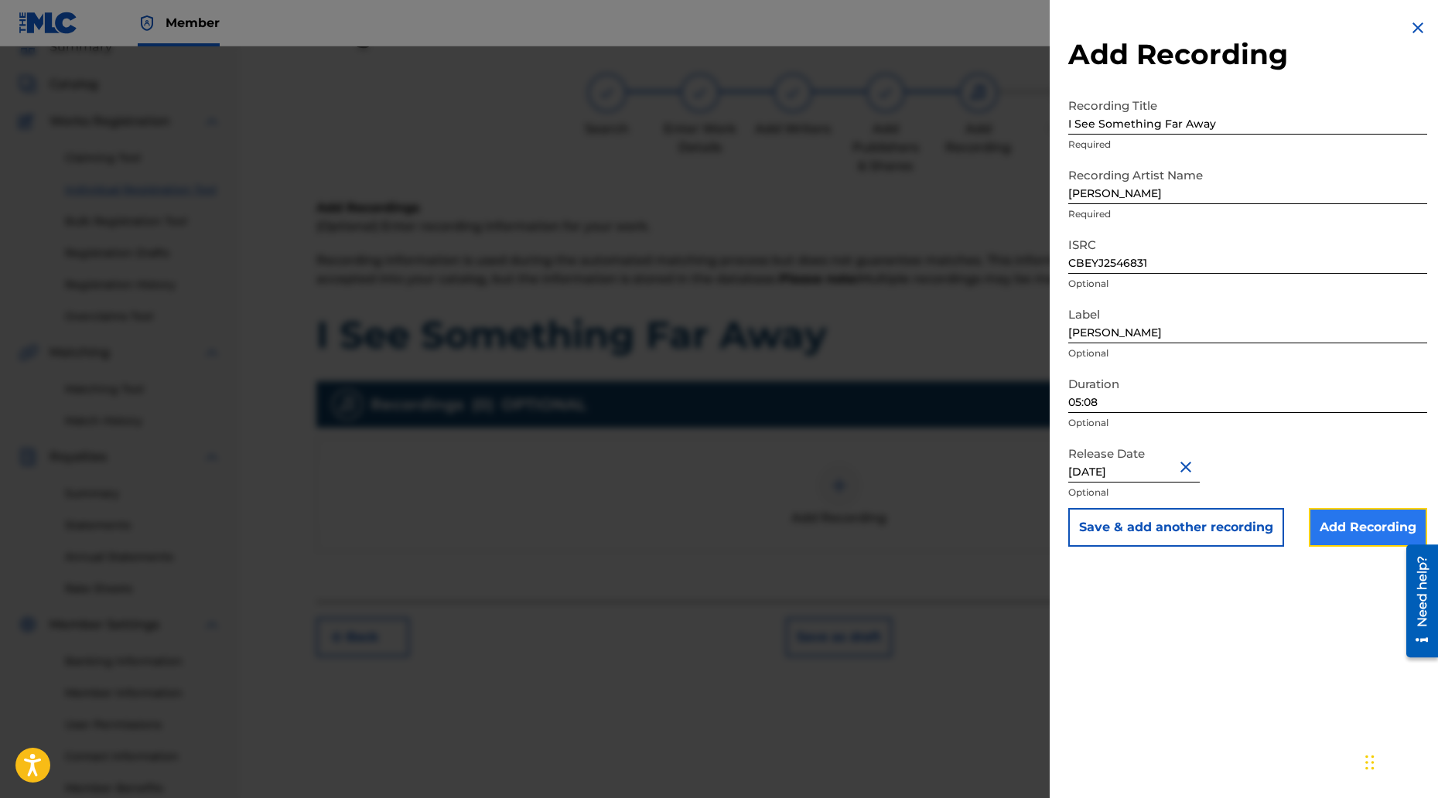
click at [1355, 524] on input "Add Recording" at bounding box center [1368, 527] width 118 height 39
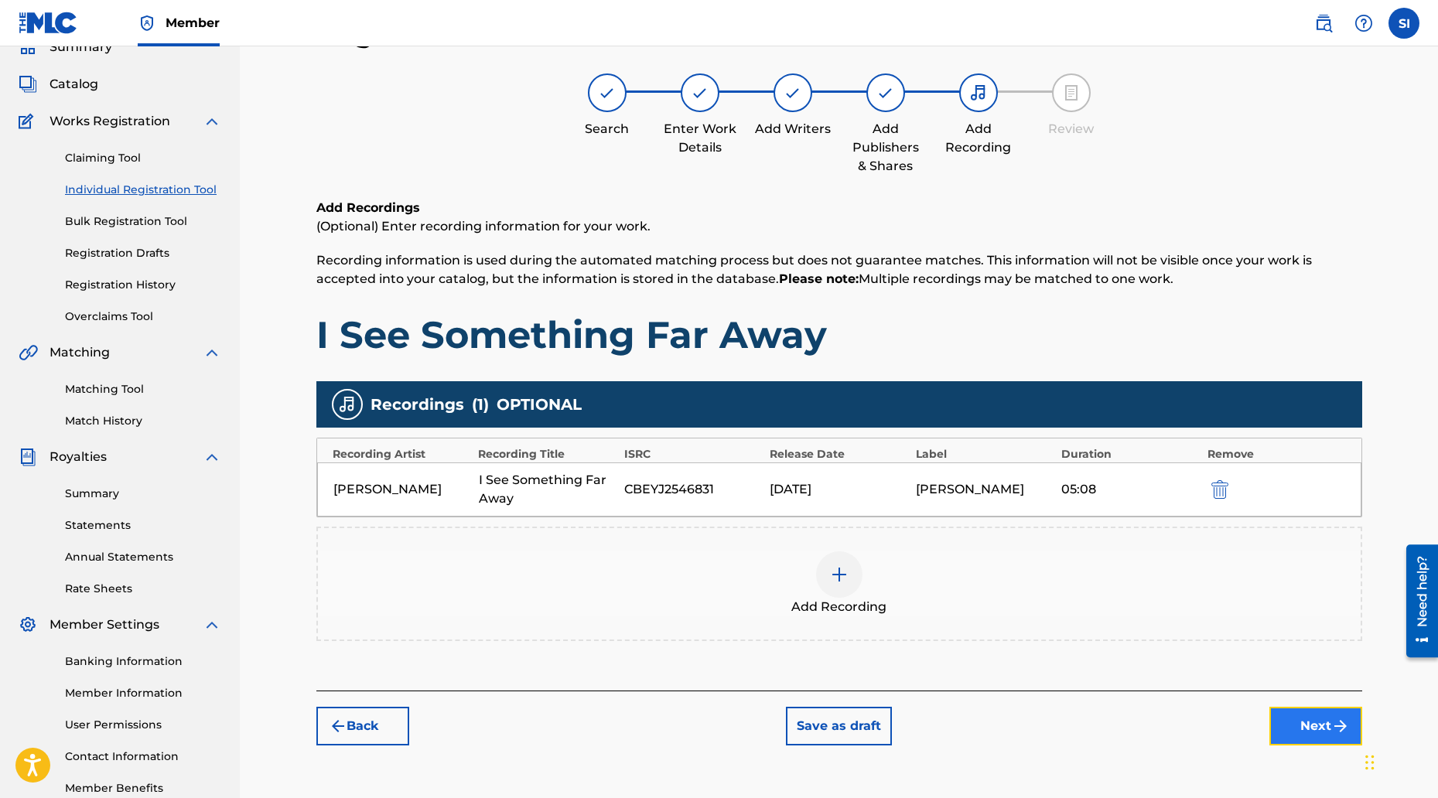
click at [1321, 723] on button "Next" at bounding box center [1316, 726] width 93 height 39
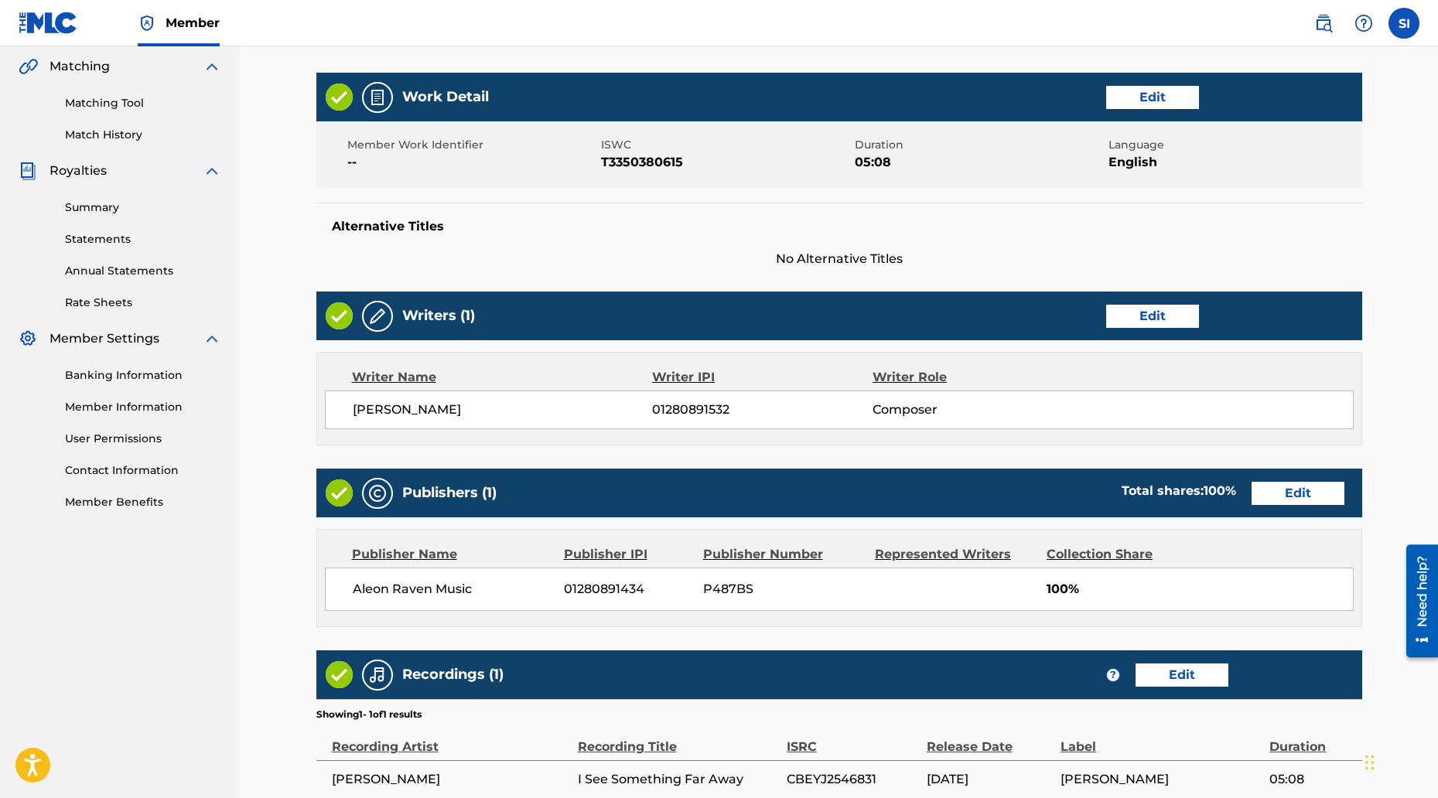
scroll to position [510, 0]
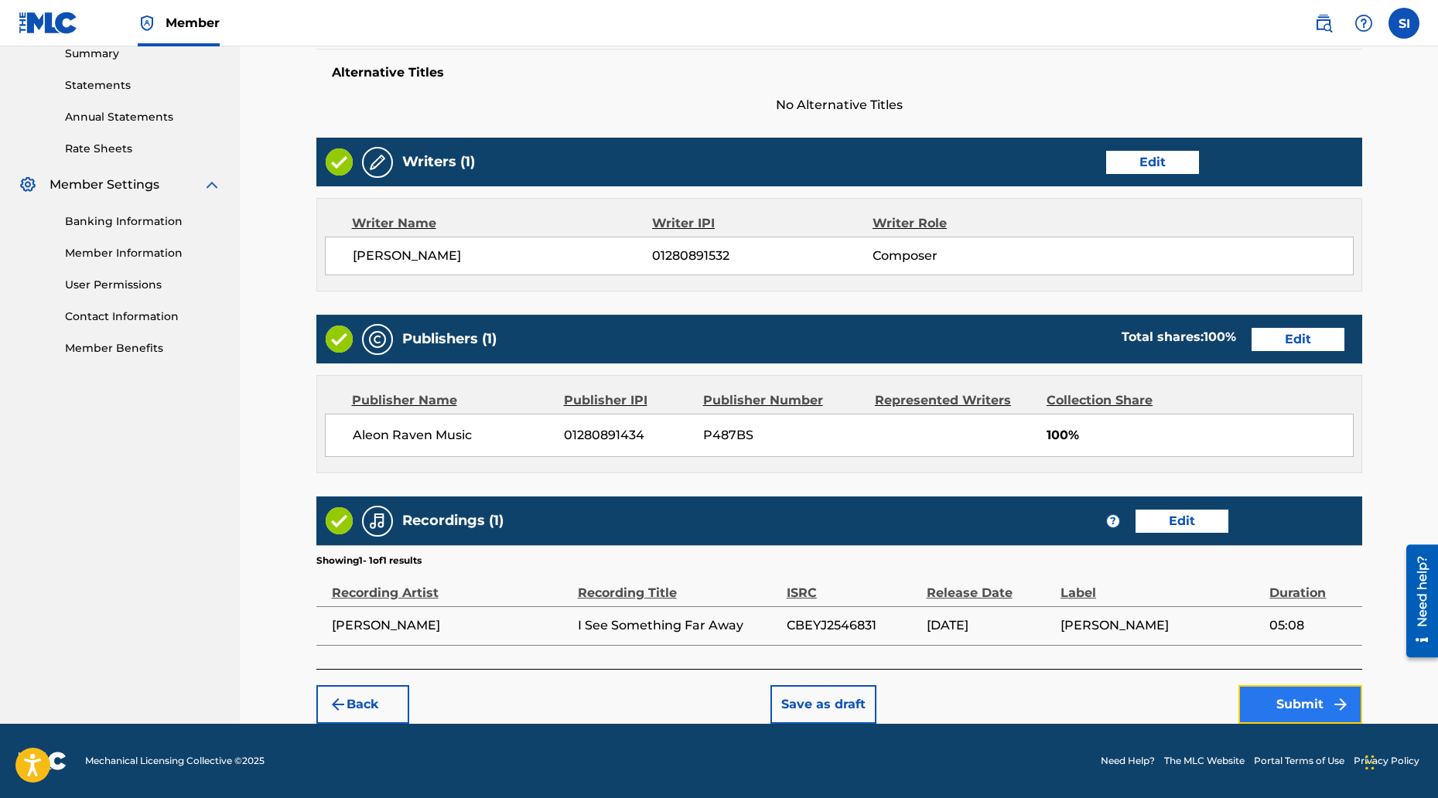
click at [1260, 697] on button "Submit" at bounding box center [1301, 704] width 124 height 39
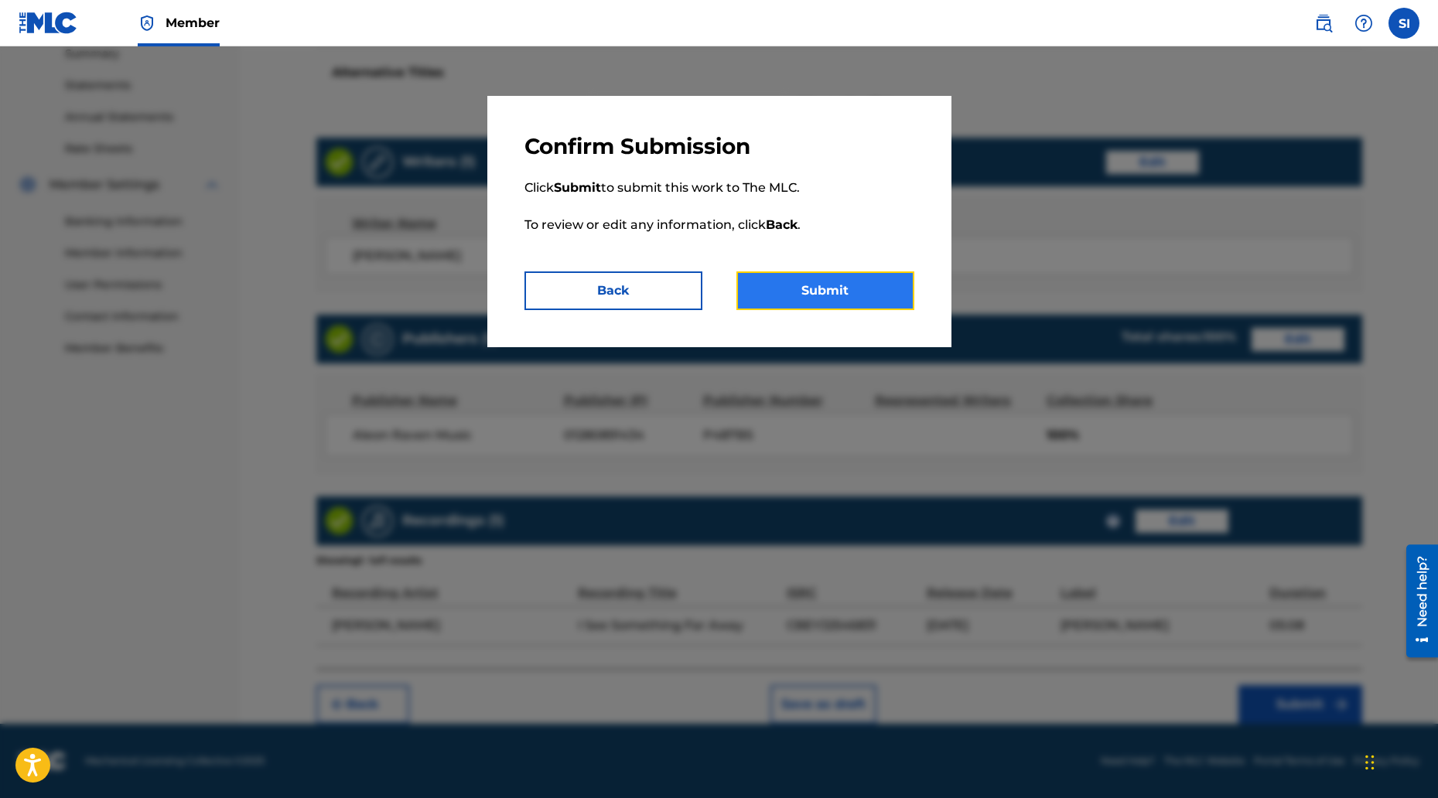
click at [813, 287] on button "Submit" at bounding box center [826, 291] width 178 height 39
